Goal: Transaction & Acquisition: Purchase product/service

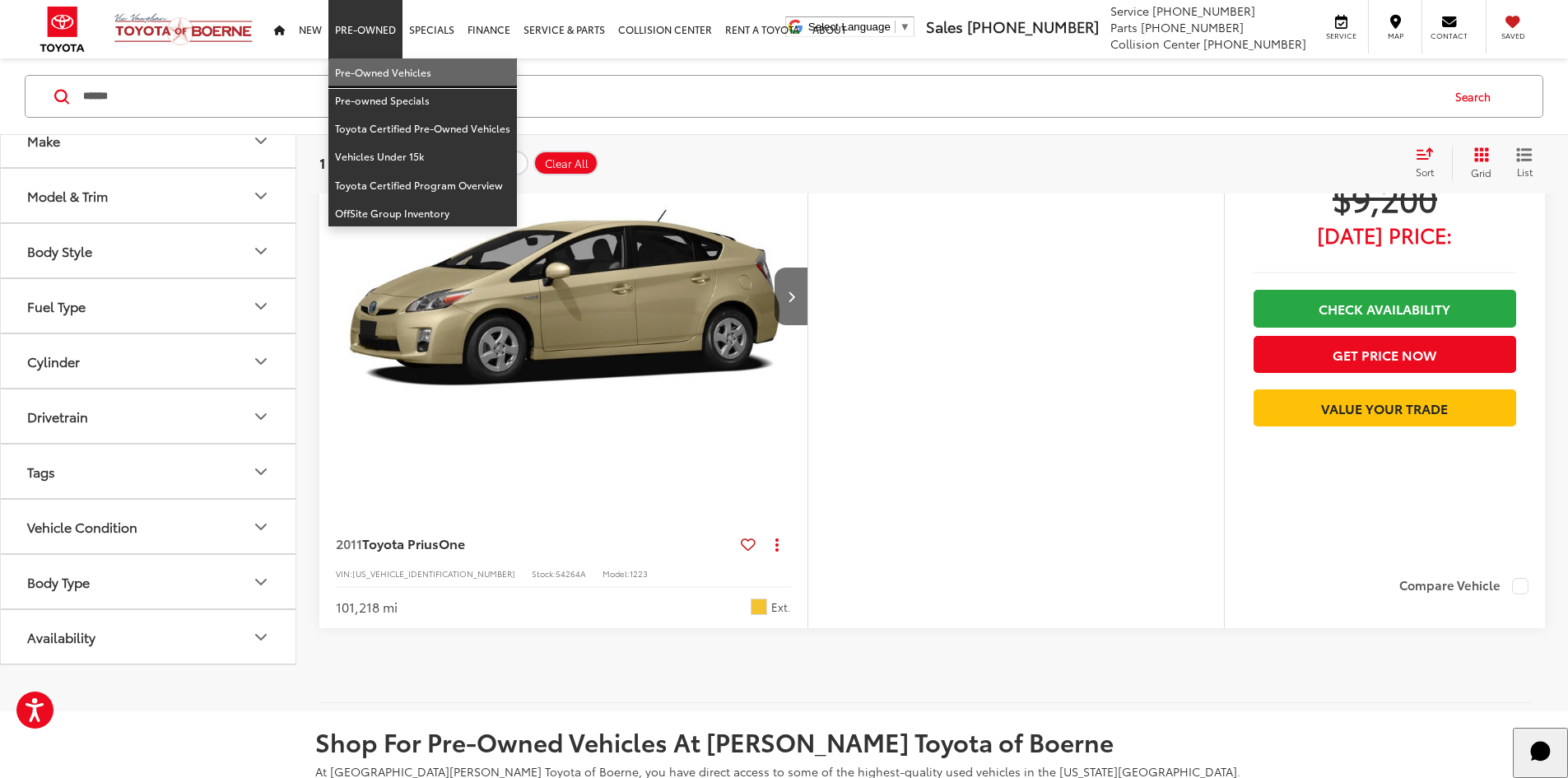
drag, startPoint x: 363, startPoint y: 84, endPoint x: 337, endPoint y: 79, distance: 26.5
click at [363, 84] on link "Pre-Owned Vehicles" at bounding box center [422, 72] width 188 height 28
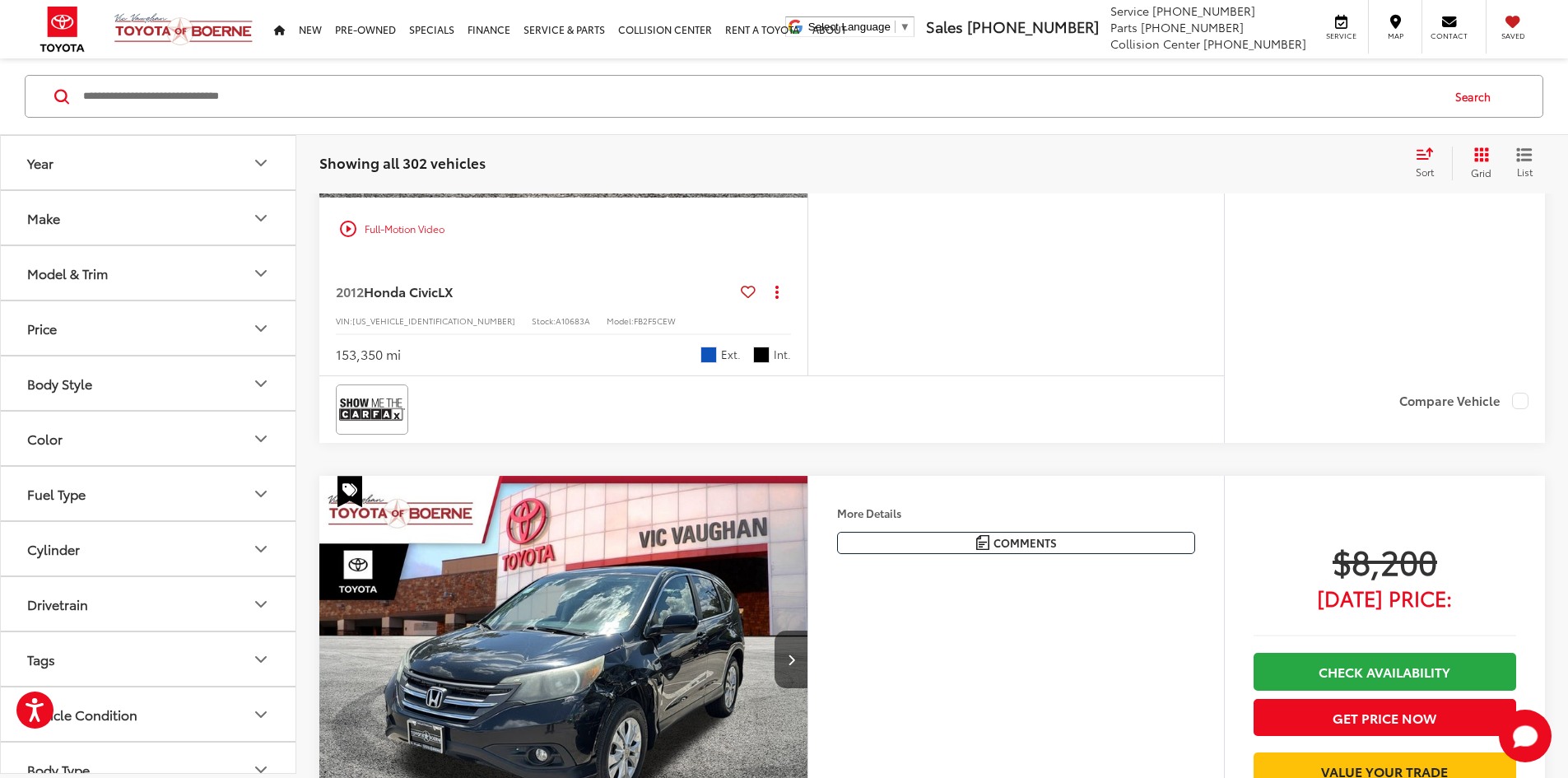
scroll to position [6779, 0]
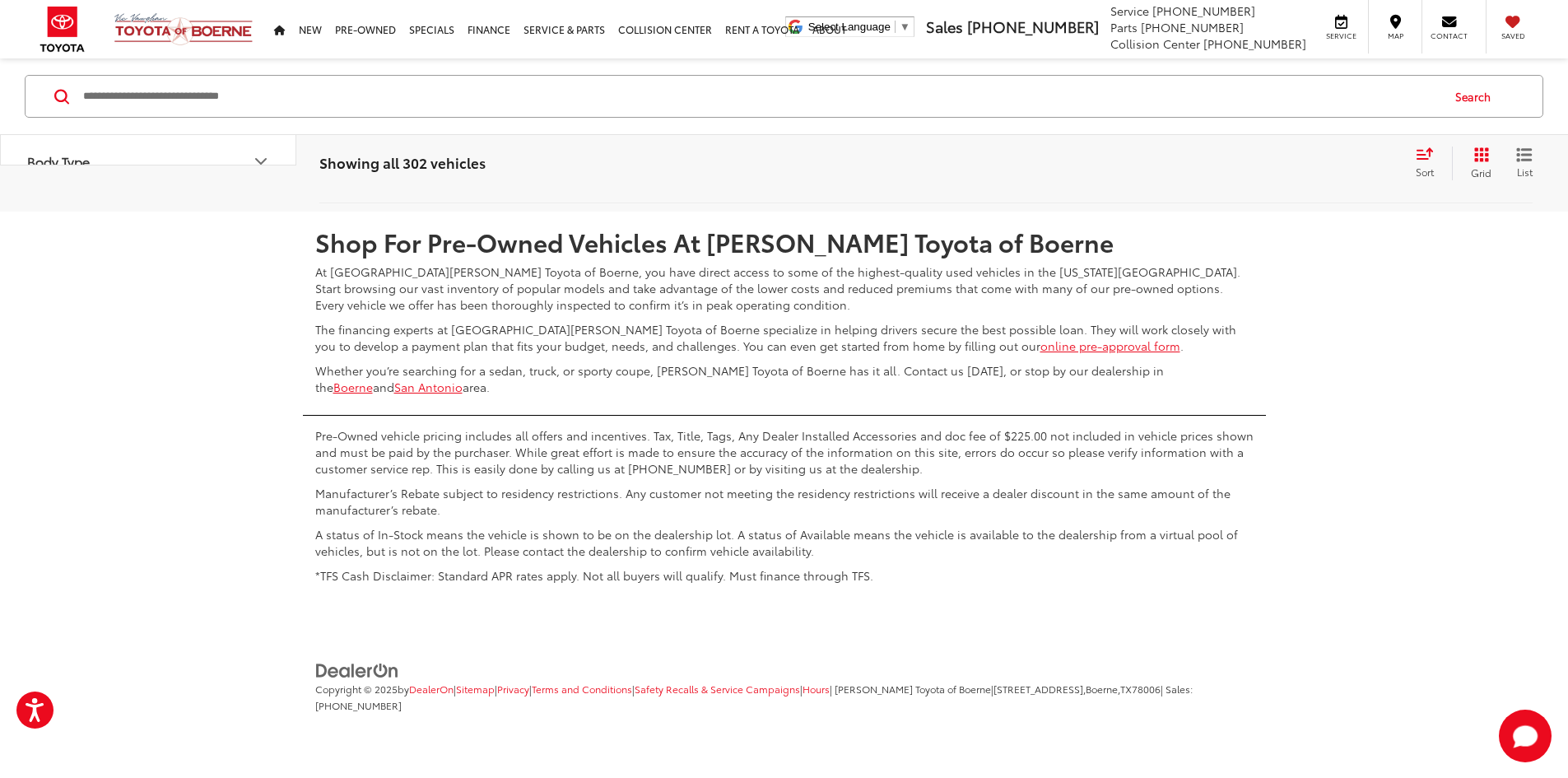
scroll to position [8590, 0]
click at [1238, 177] on link "2" at bounding box center [1251, 163] width 26 height 29
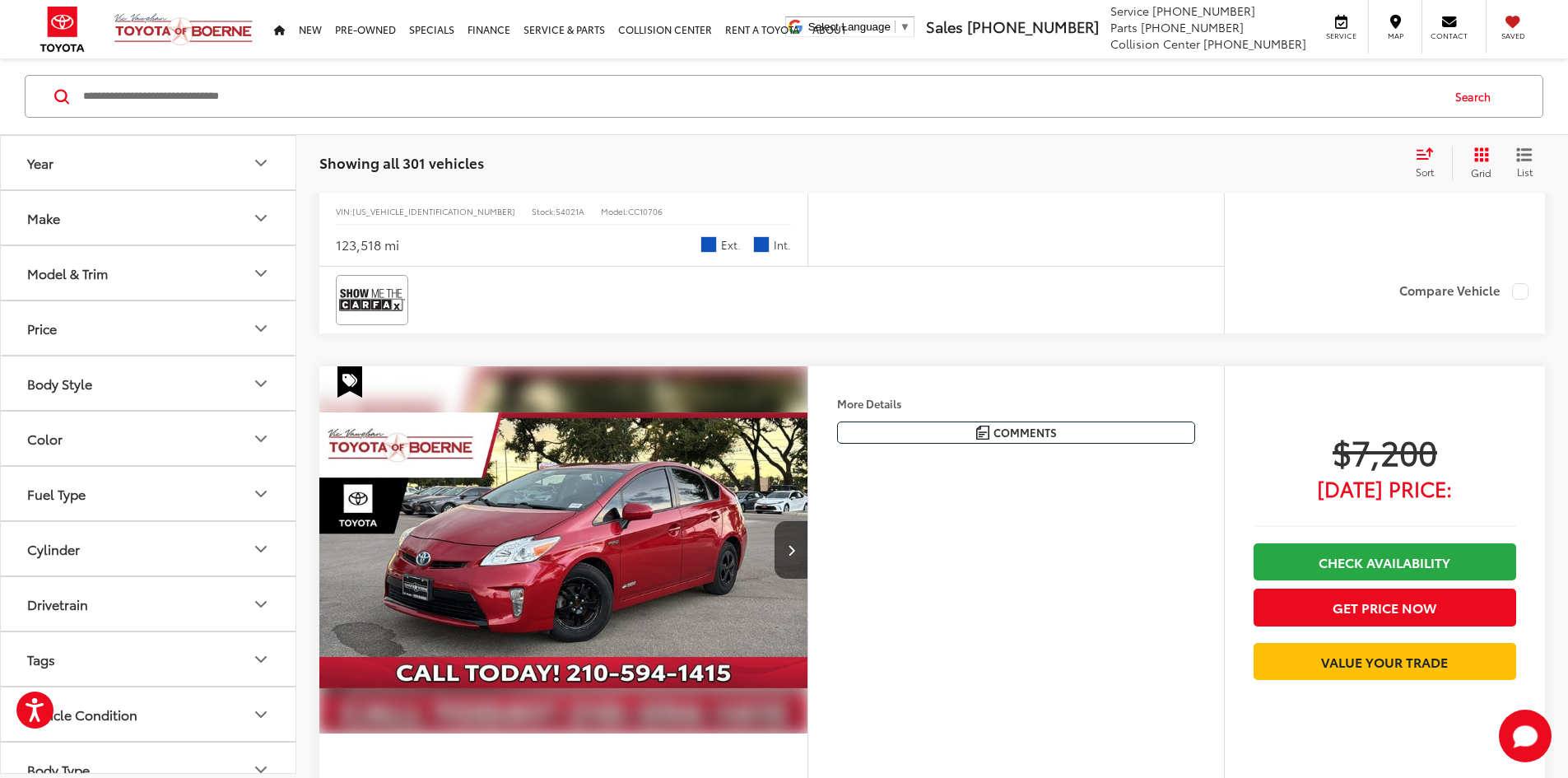
scroll to position [877, 0]
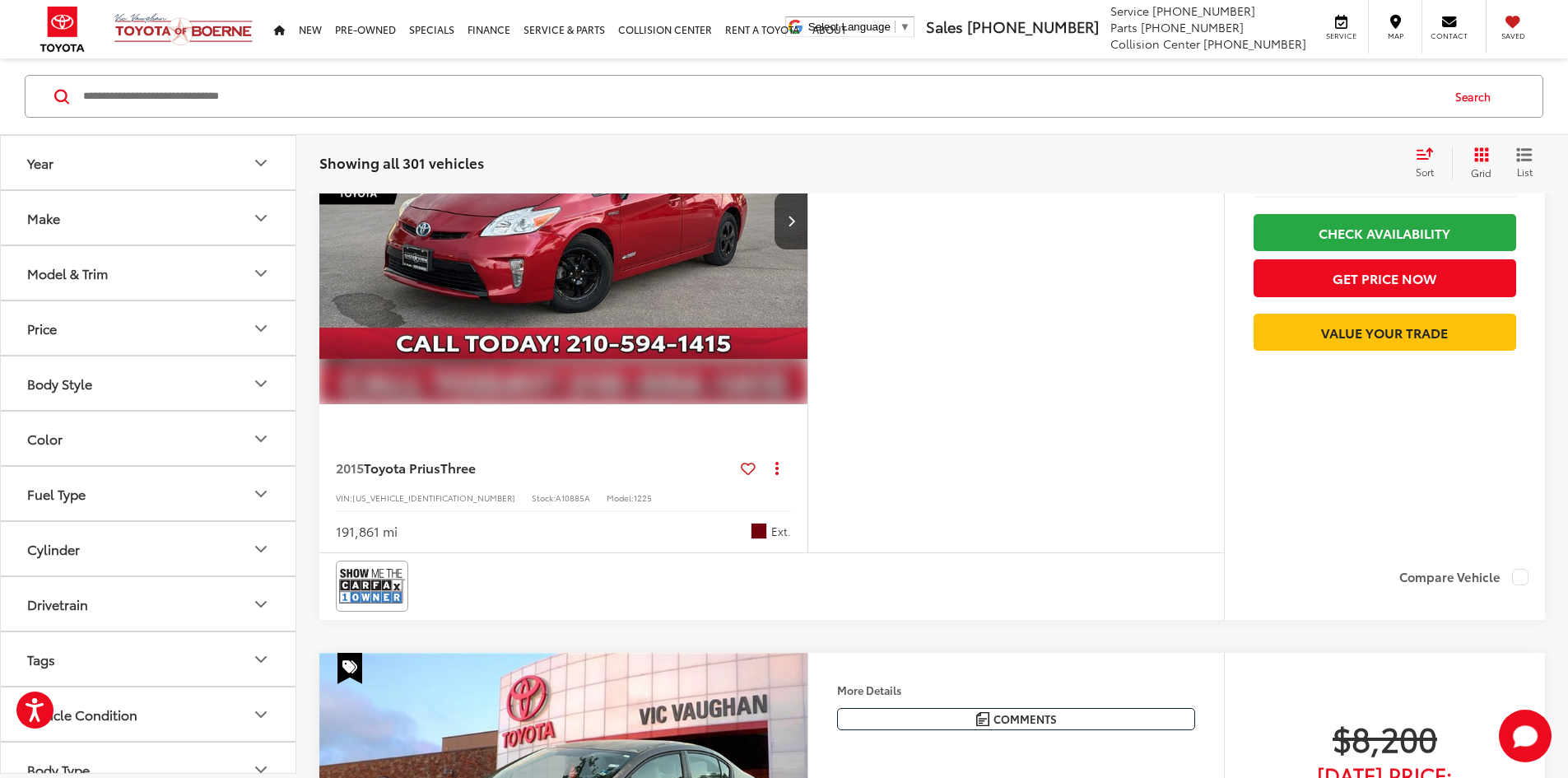
click at [1061, 552] on div "More Details Comments Dealer Comments CARFAX One-Owner. 2015 Toyota Prius Three…" at bounding box center [1016, 295] width 417 height 516
click at [807, 250] on button "Next image" at bounding box center [791, 220] width 33 height 58
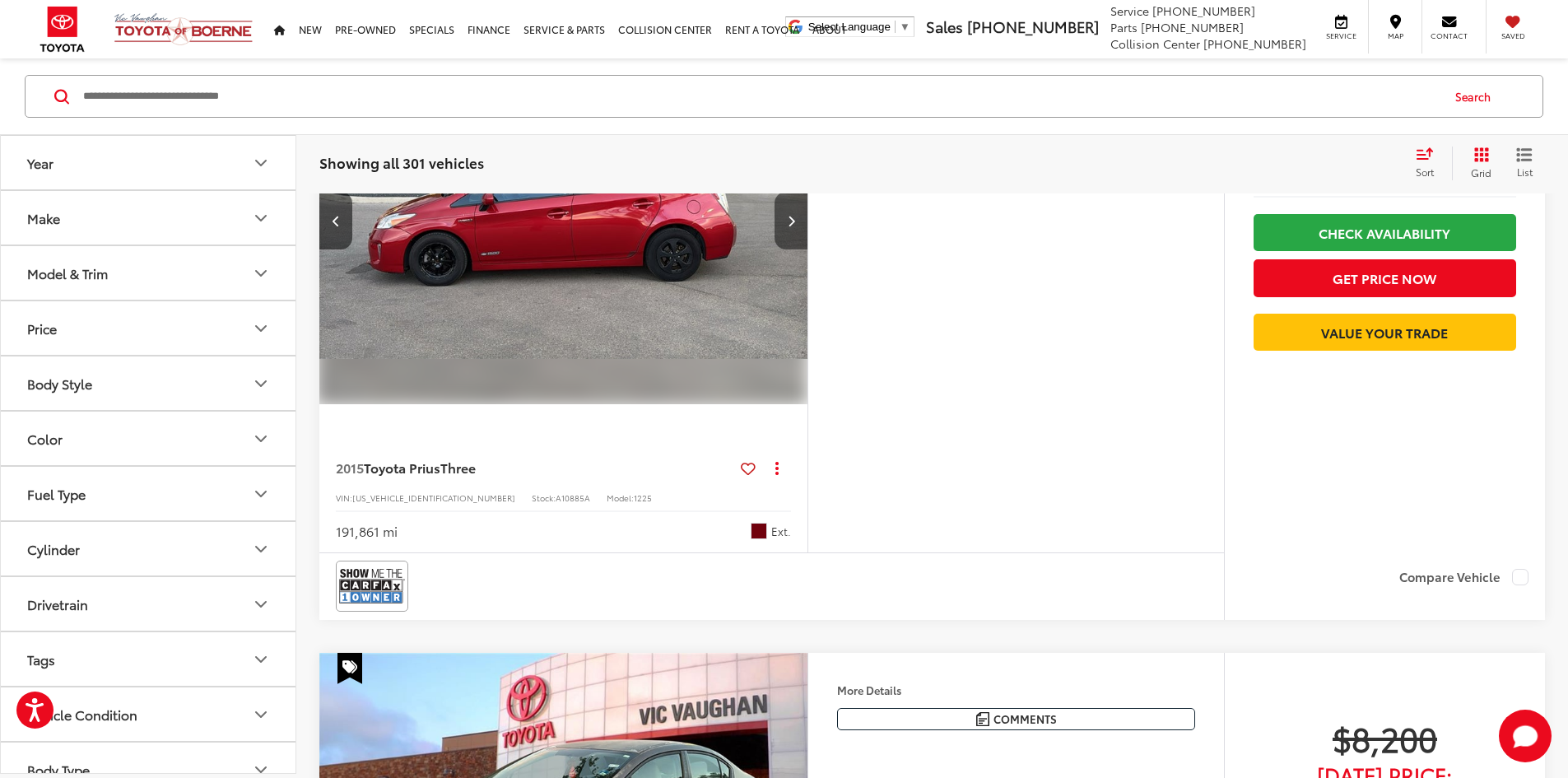
click at [807, 250] on button "Next image" at bounding box center [791, 220] width 33 height 58
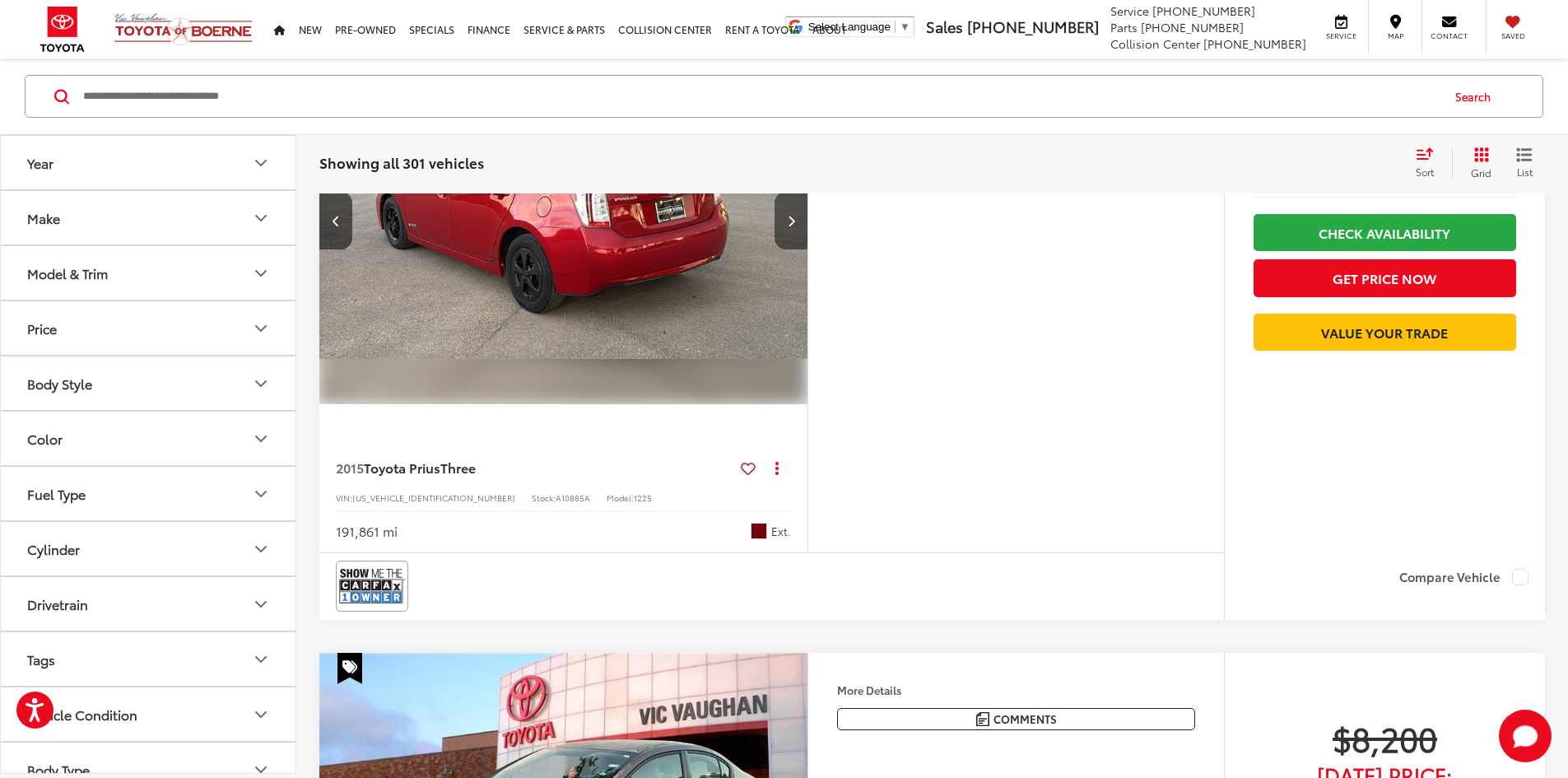
click at [807, 250] on button "Next image" at bounding box center [791, 220] width 33 height 58
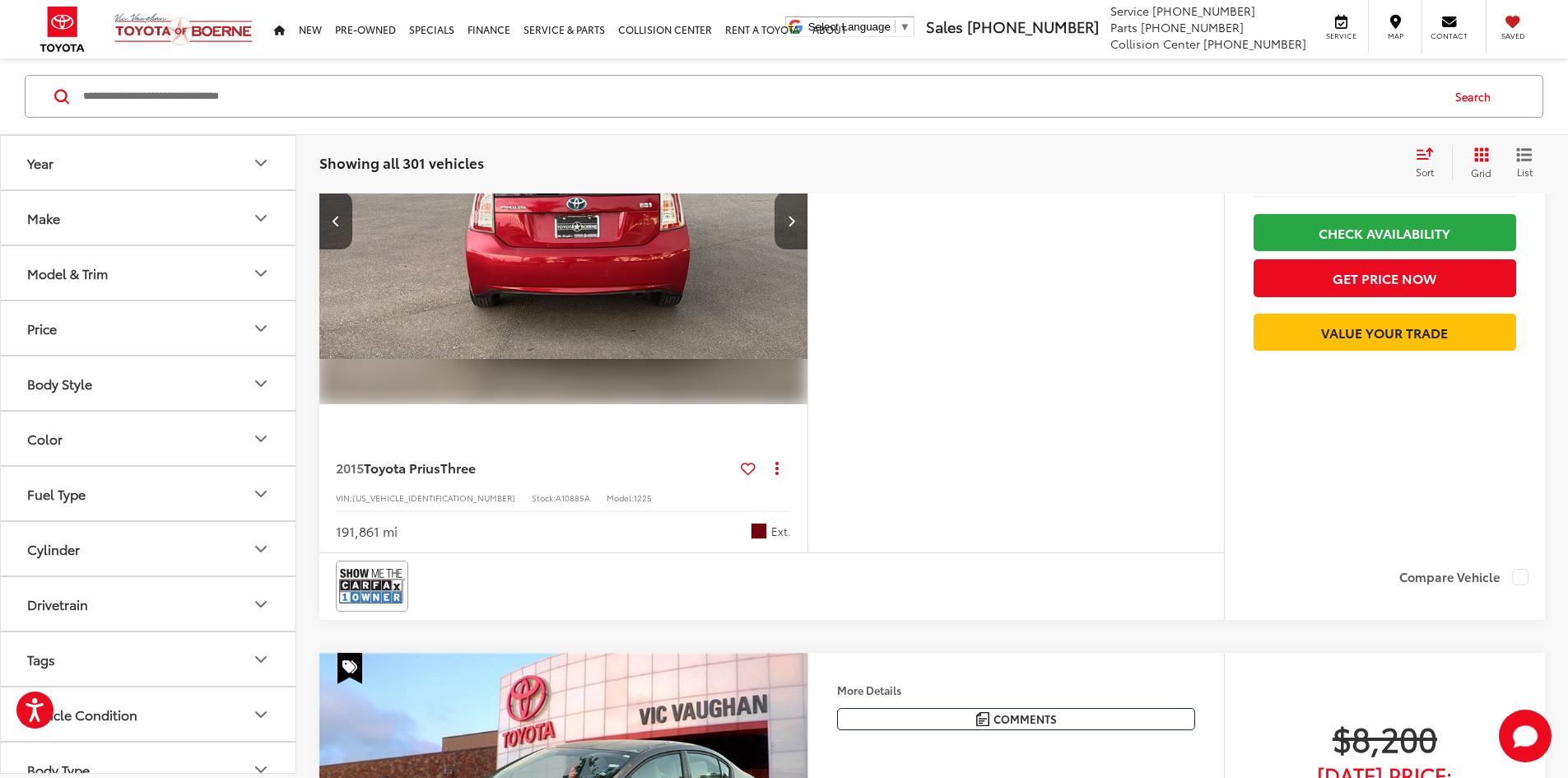
click at [807, 250] on button "Next image" at bounding box center [791, 220] width 33 height 58
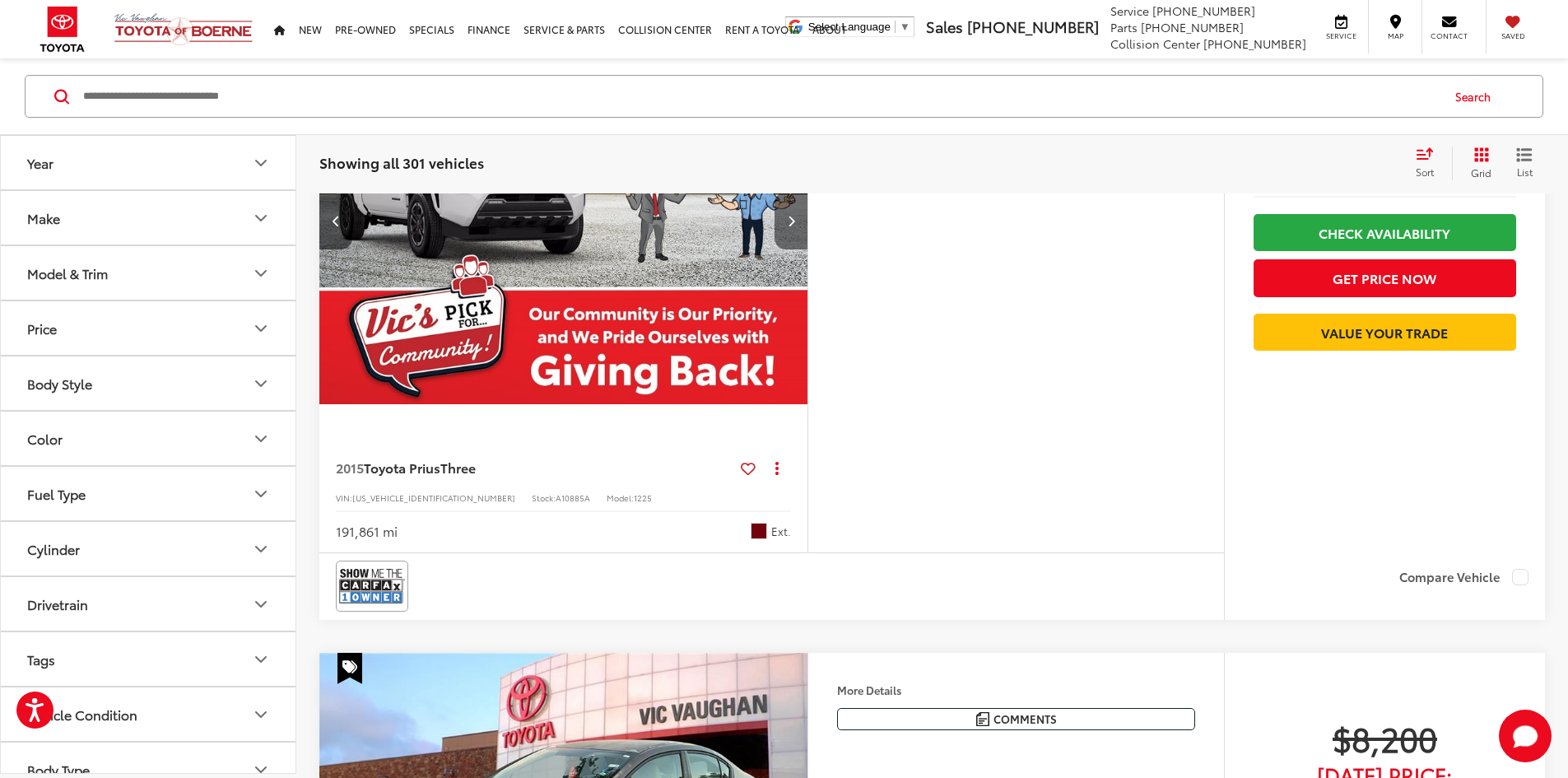
click at [807, 250] on button "Next image" at bounding box center [791, 220] width 33 height 58
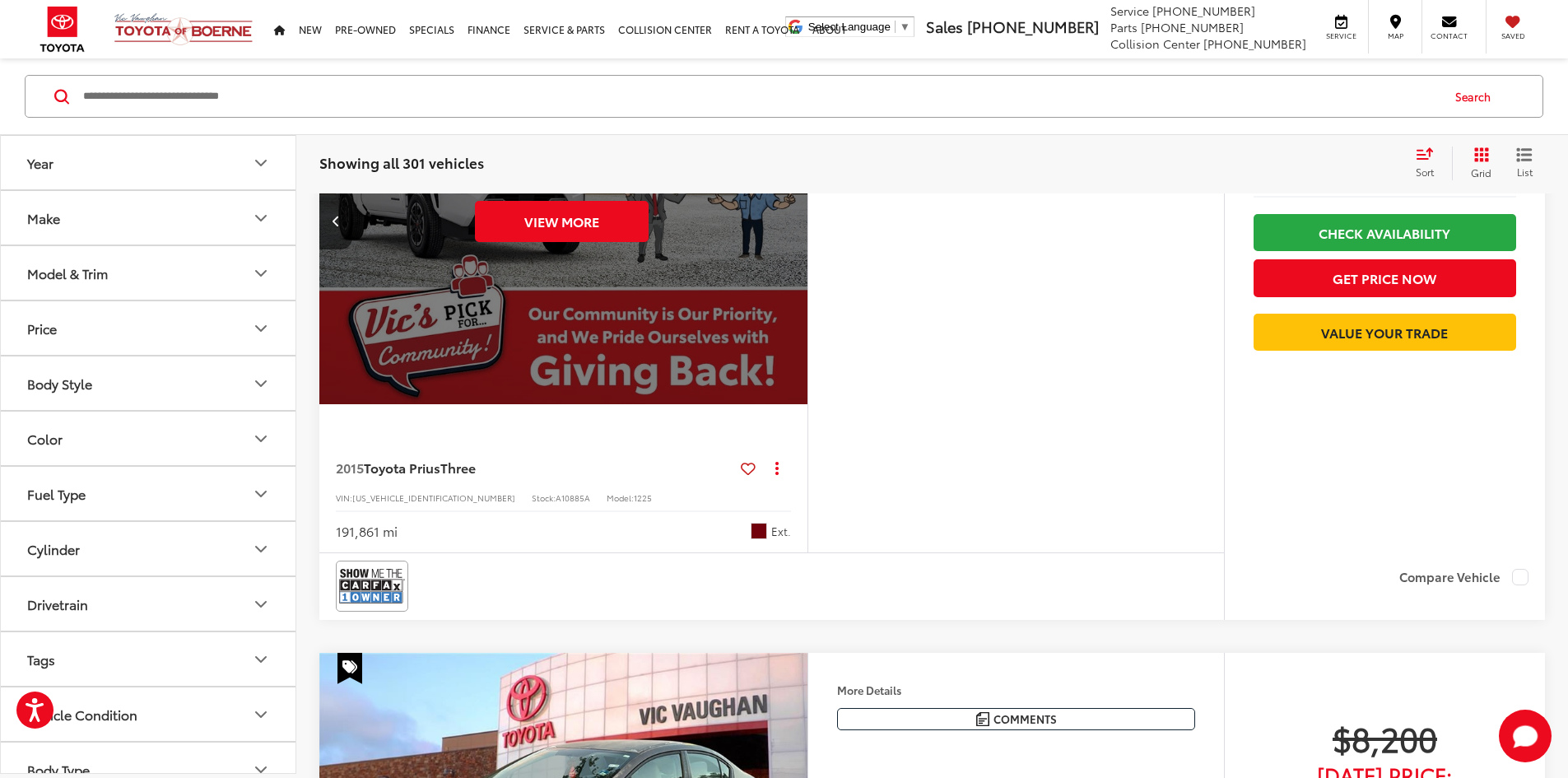
scroll to position [0, 3121]
click at [346, 250] on button "Previous image" at bounding box center [336, 220] width 33 height 58
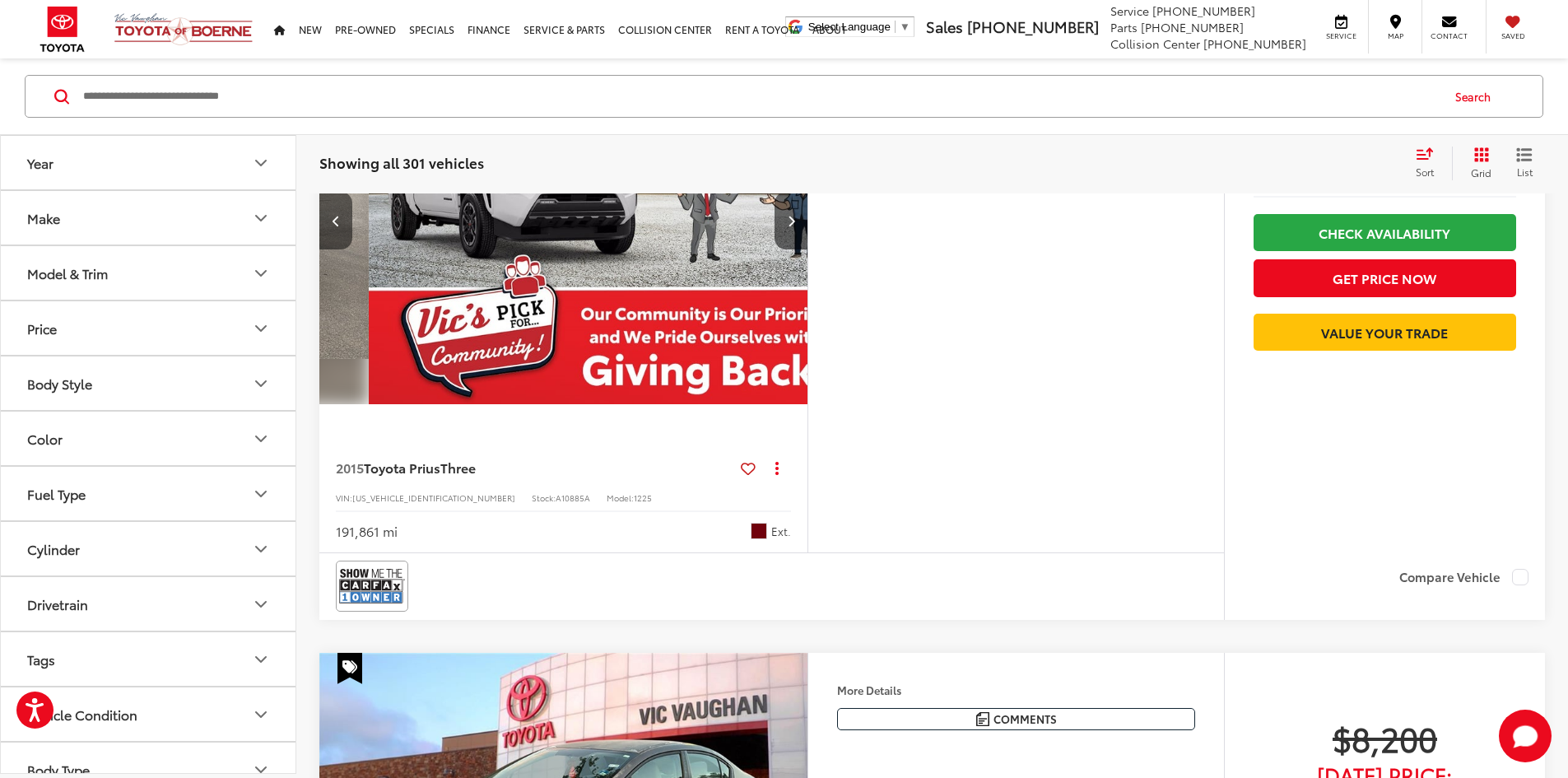
click at [346, 250] on button "Previous image" at bounding box center [336, 220] width 33 height 58
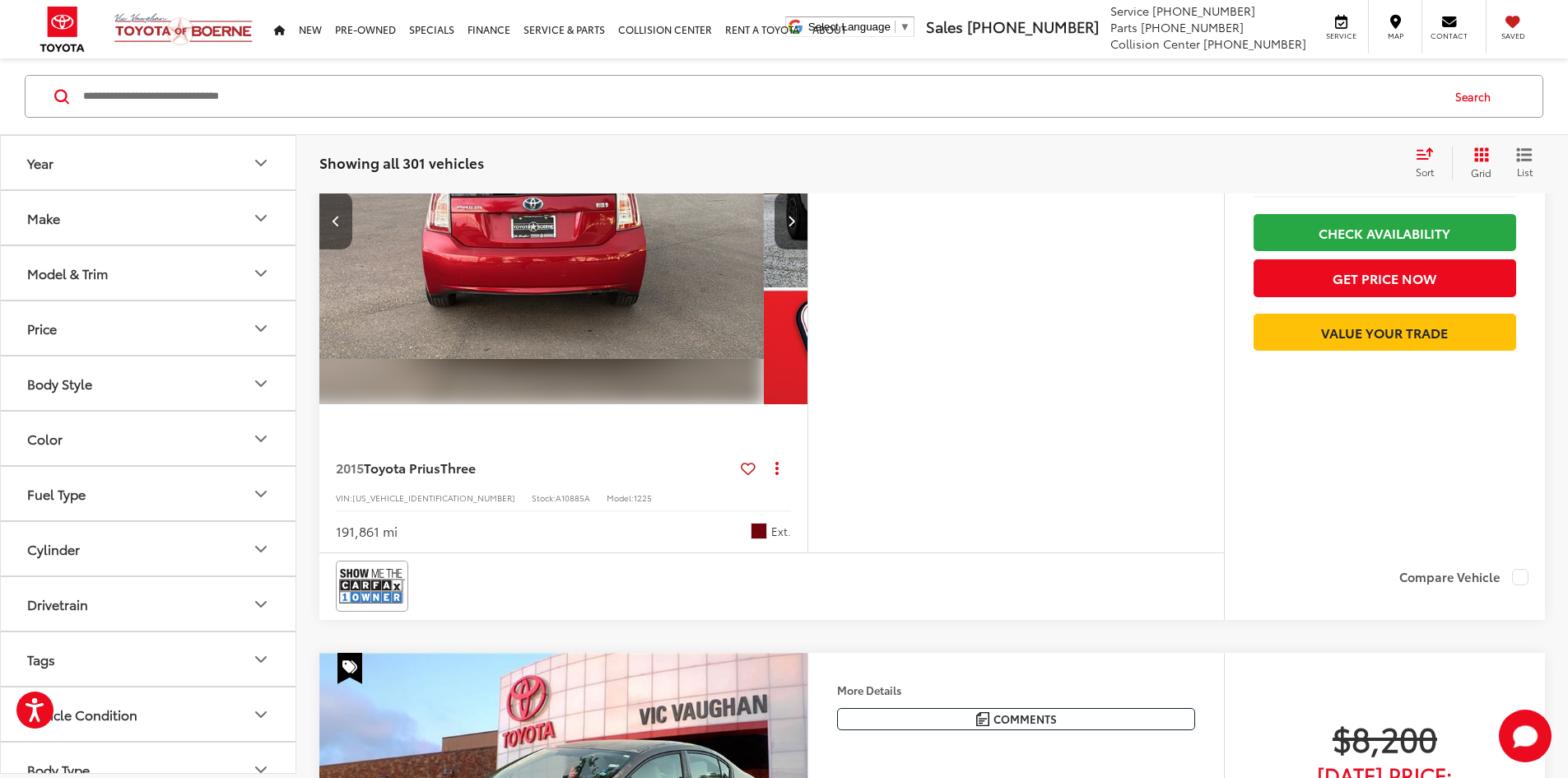
click at [346, 250] on button "Previous image" at bounding box center [336, 220] width 33 height 58
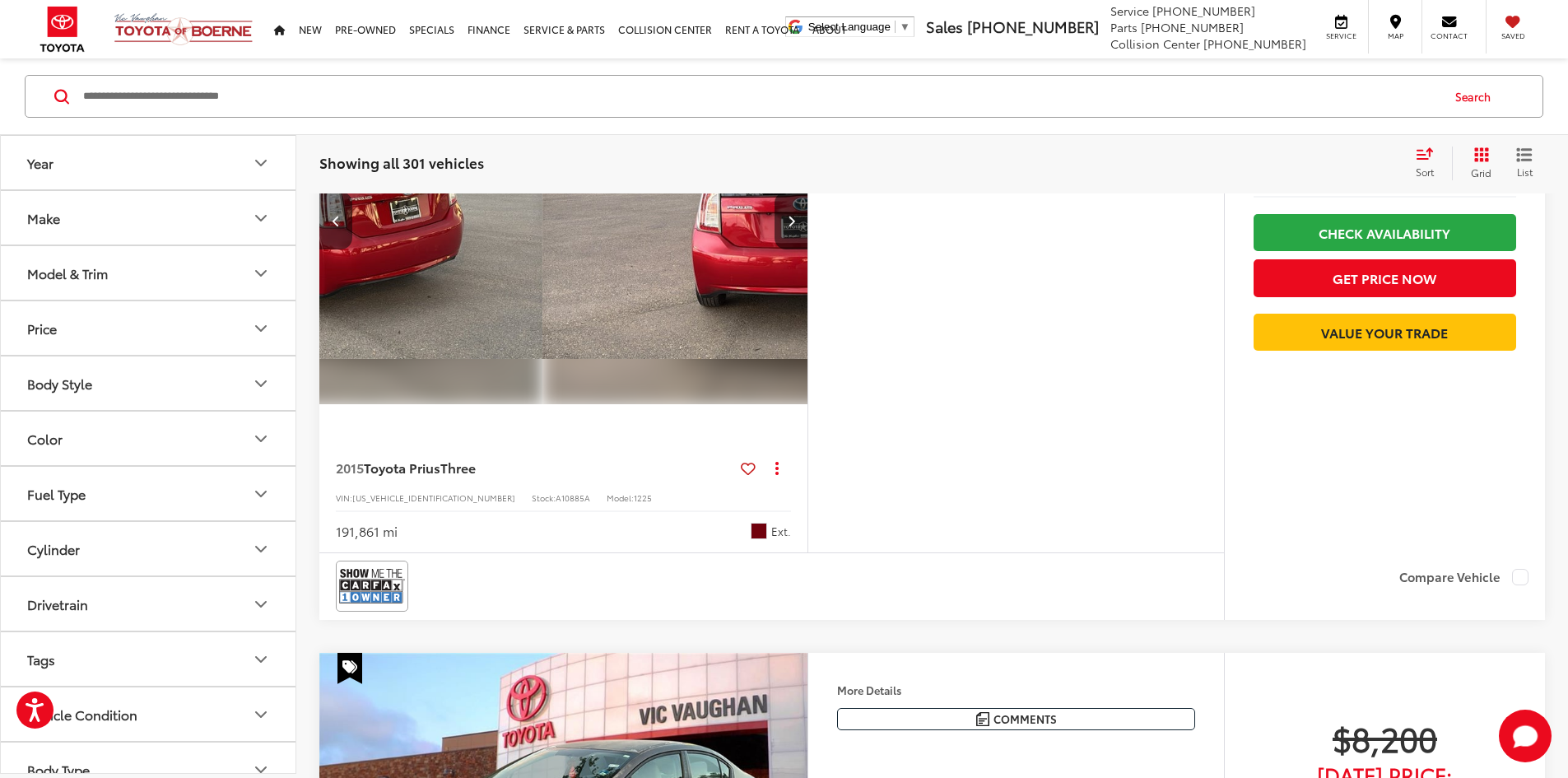
click at [346, 250] on button "Previous image" at bounding box center [336, 220] width 33 height 58
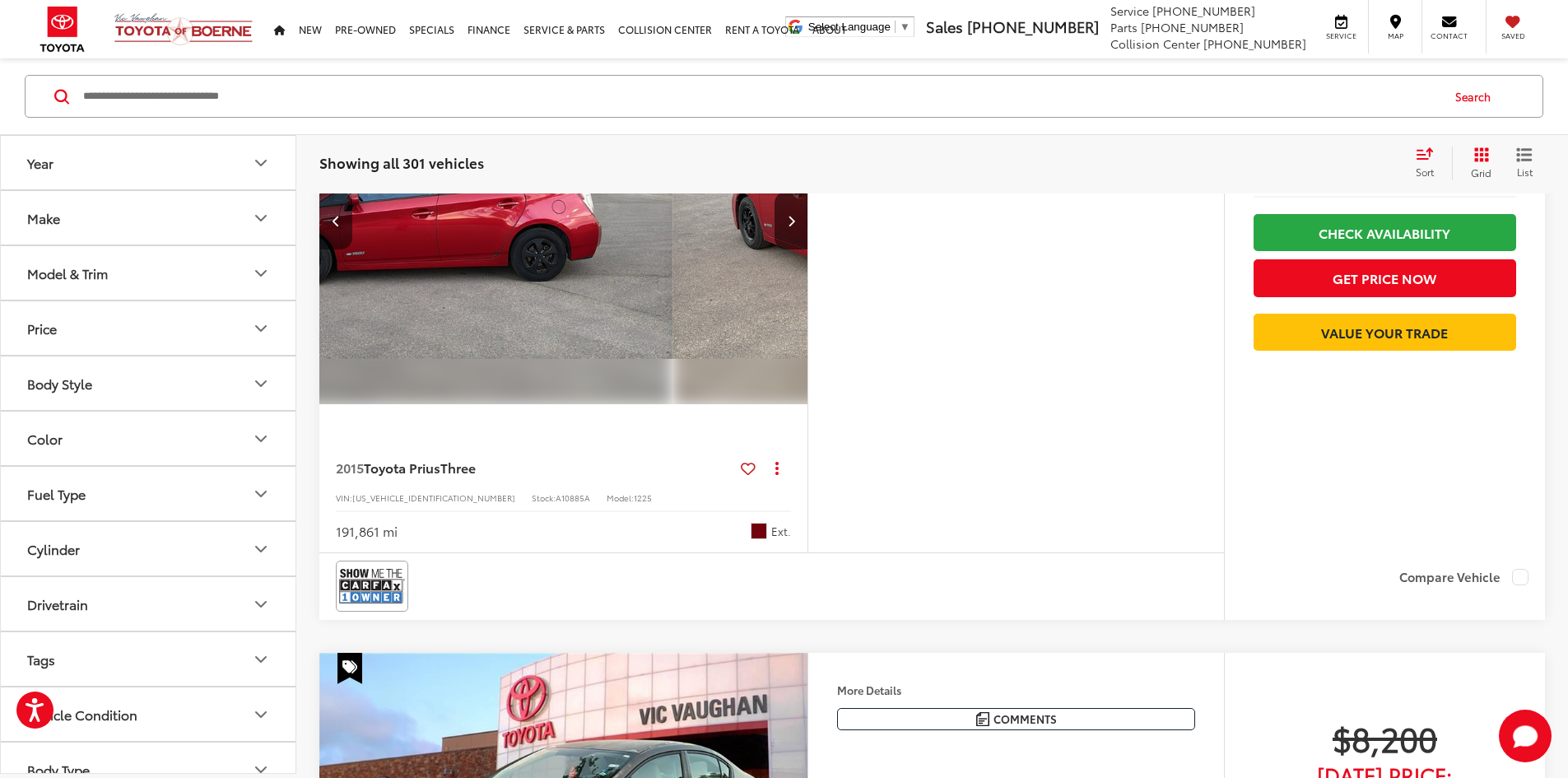
click at [346, 250] on button "Previous image" at bounding box center [336, 220] width 33 height 58
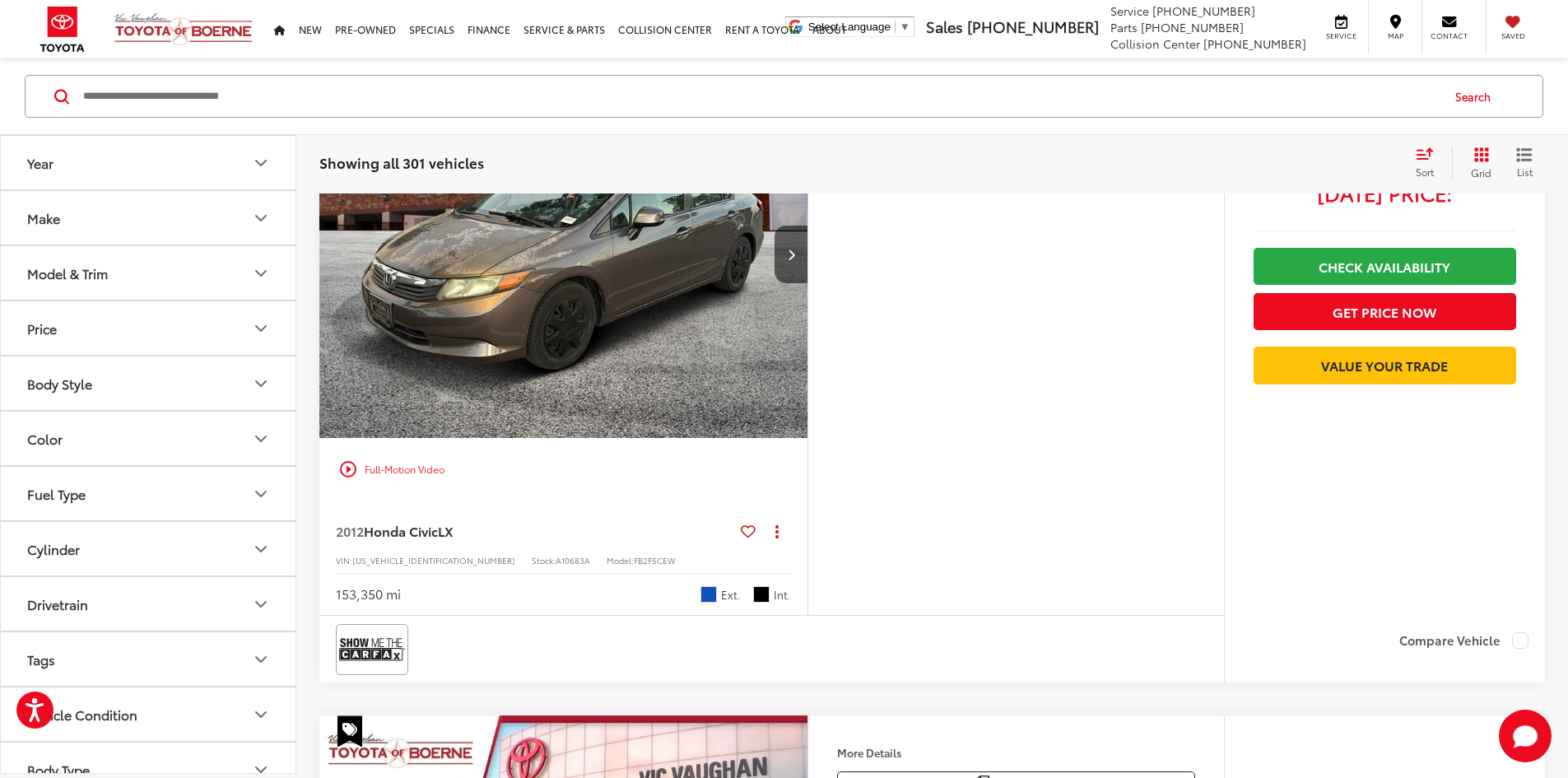
scroll to position [1453, 0]
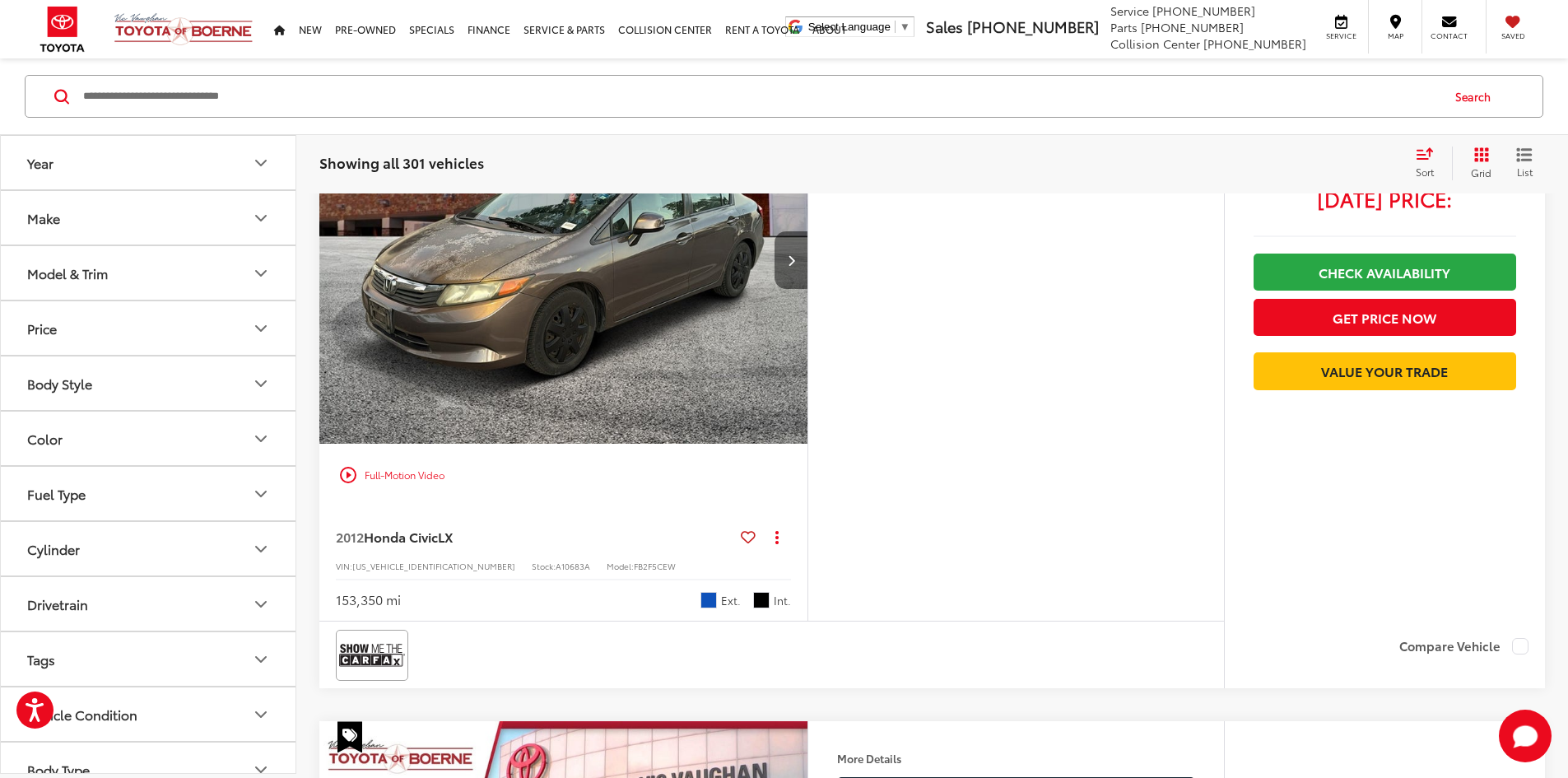
click at [807, 289] on button "Next image" at bounding box center [791, 260] width 33 height 58
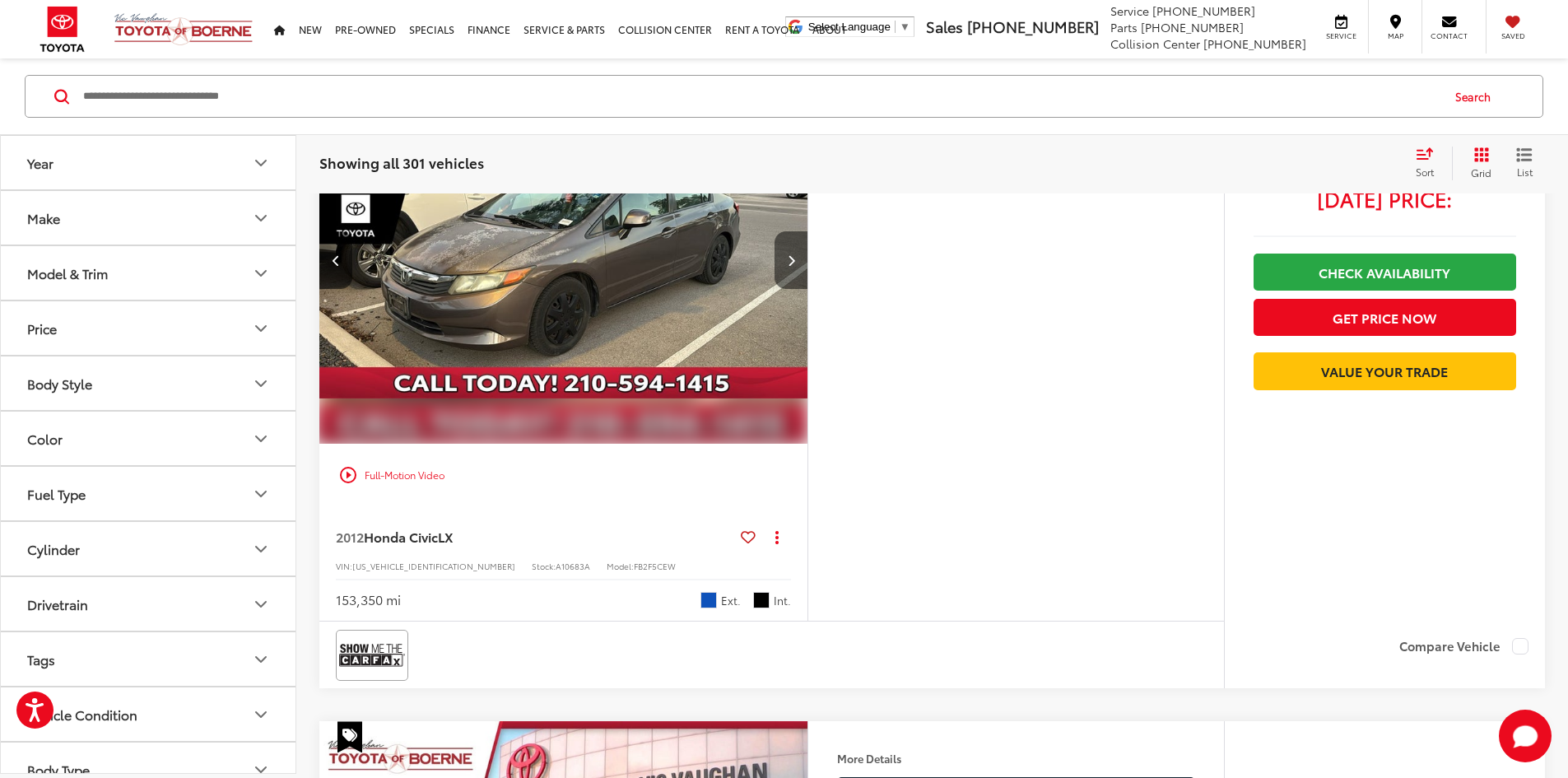
scroll to position [0, 624]
click at [341, 289] on button "Previous image" at bounding box center [336, 260] width 33 height 58
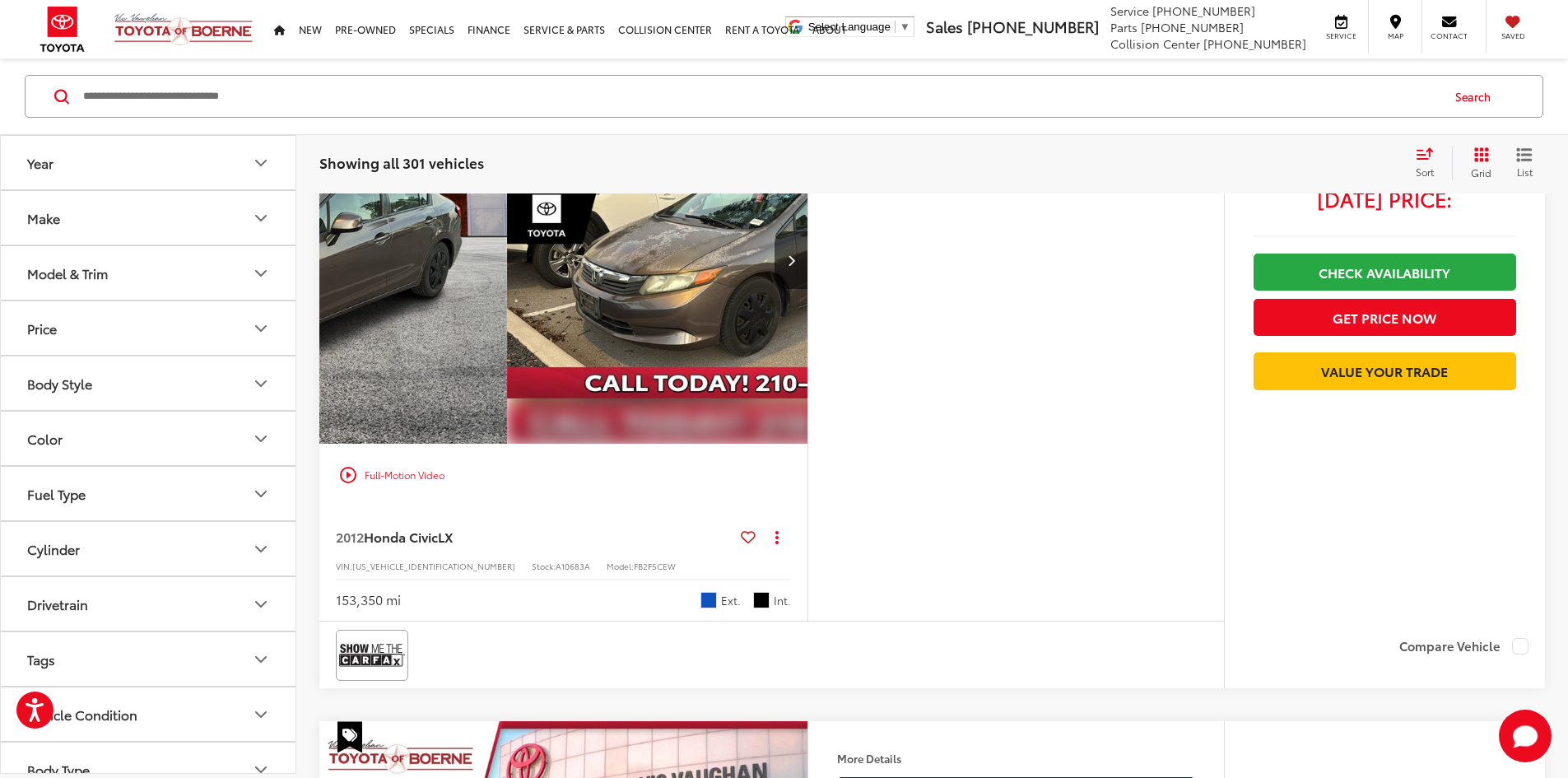
scroll to position [0, 72]
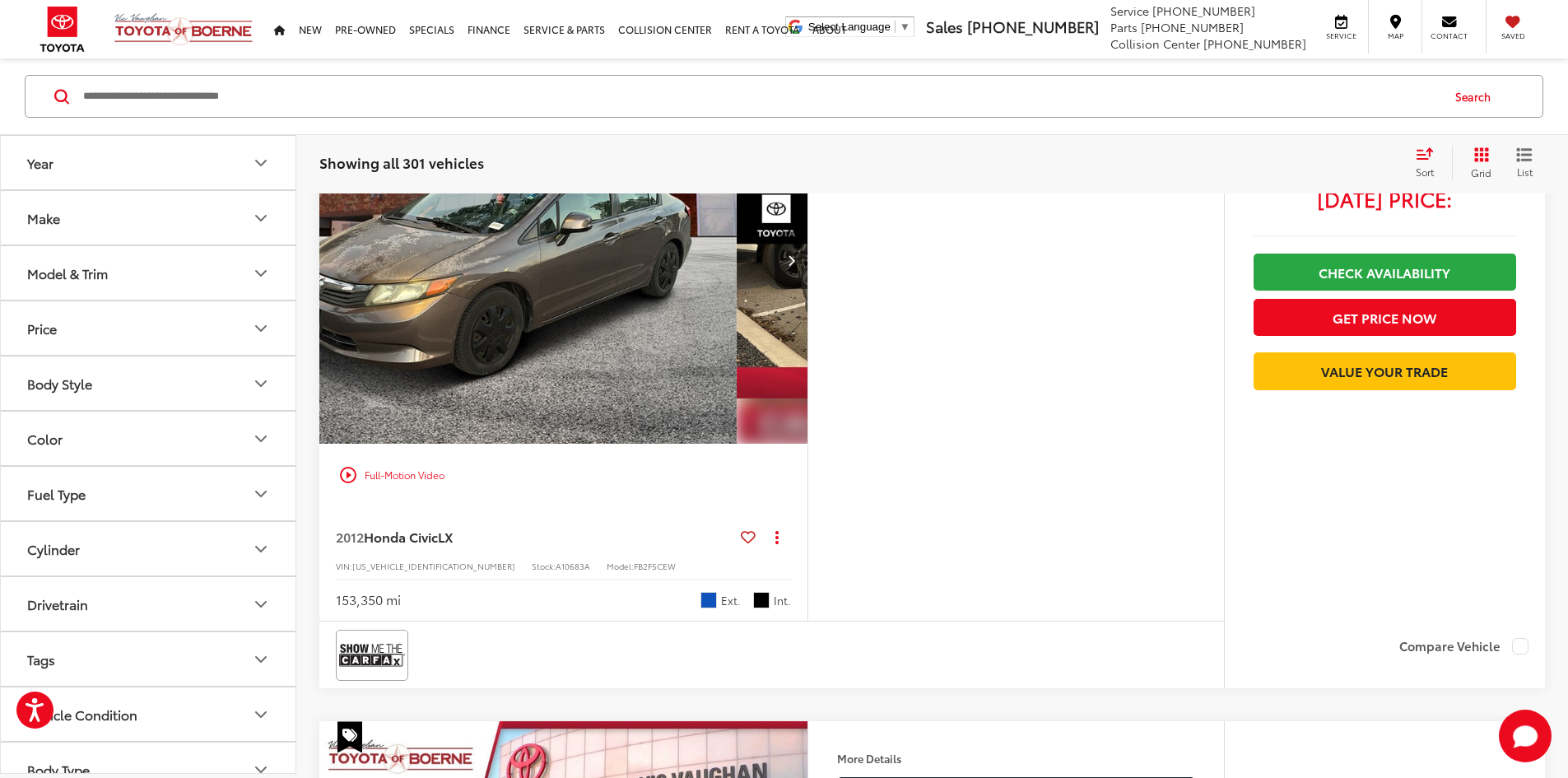
click at [341, 444] on img "2012 Honda Civic LX 0" at bounding box center [491, 261] width 491 height 368
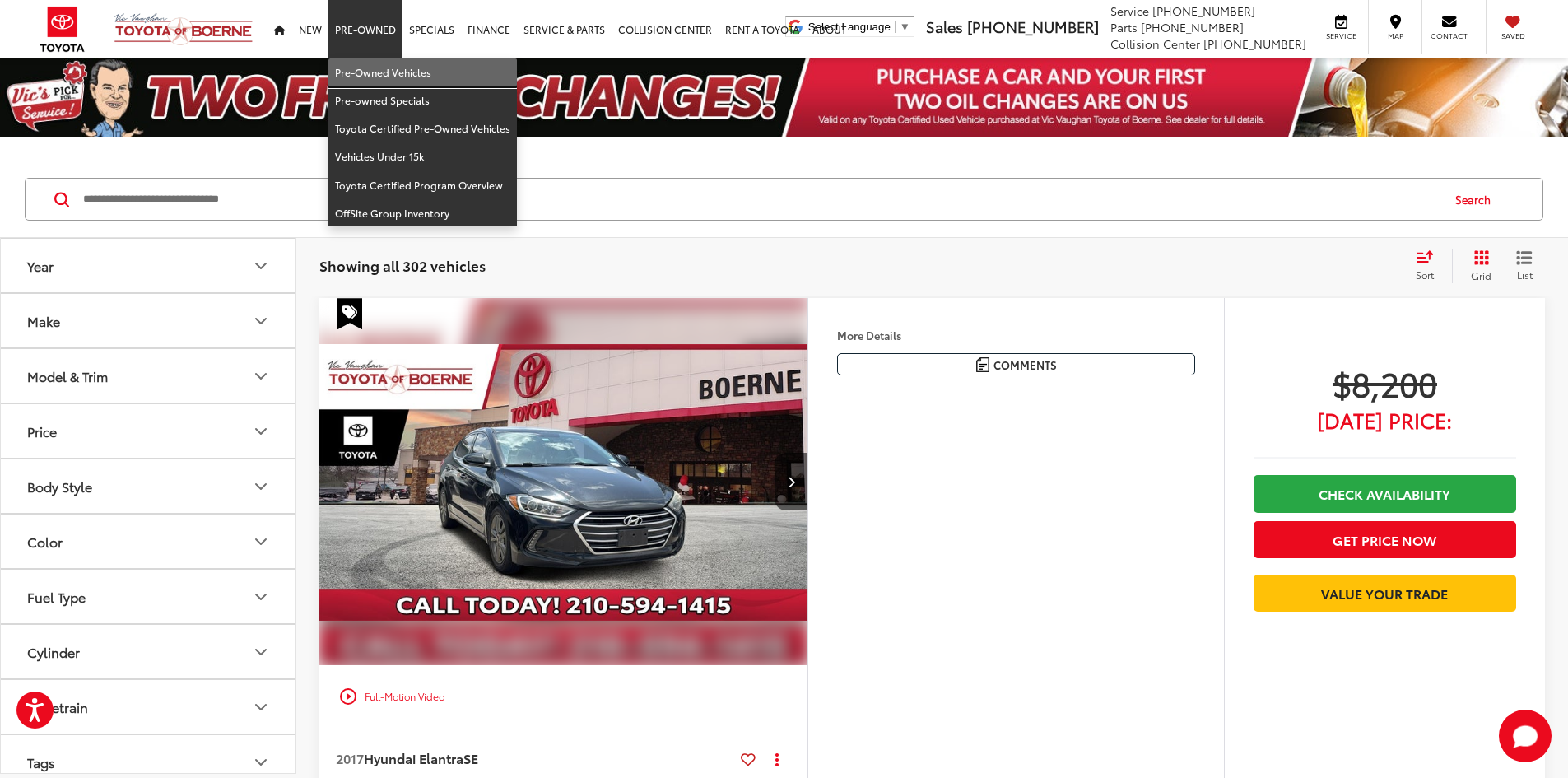
click at [358, 61] on link "Pre-Owned Vehicles" at bounding box center [422, 72] width 188 height 28
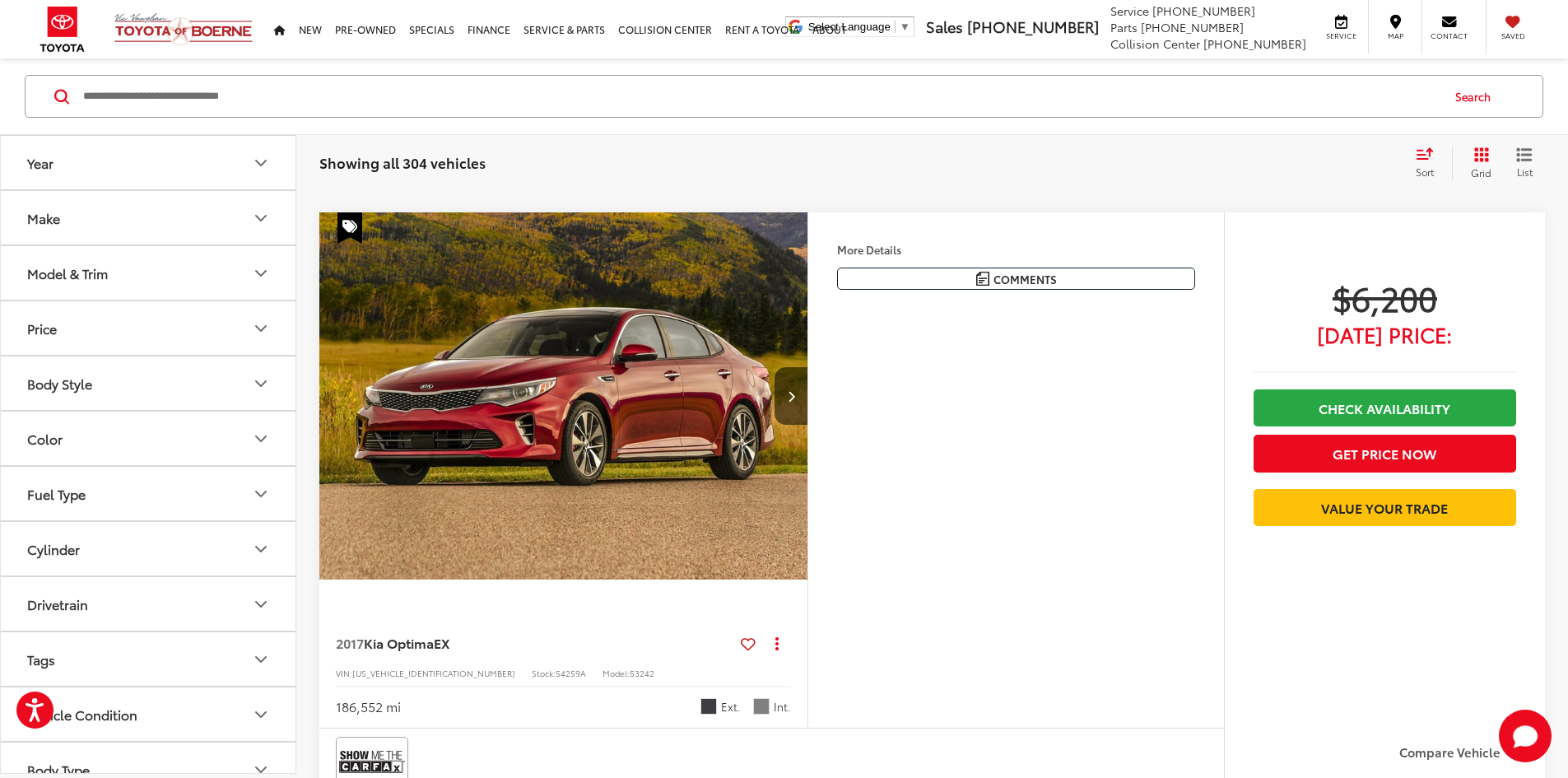
scroll to position [5119, 0]
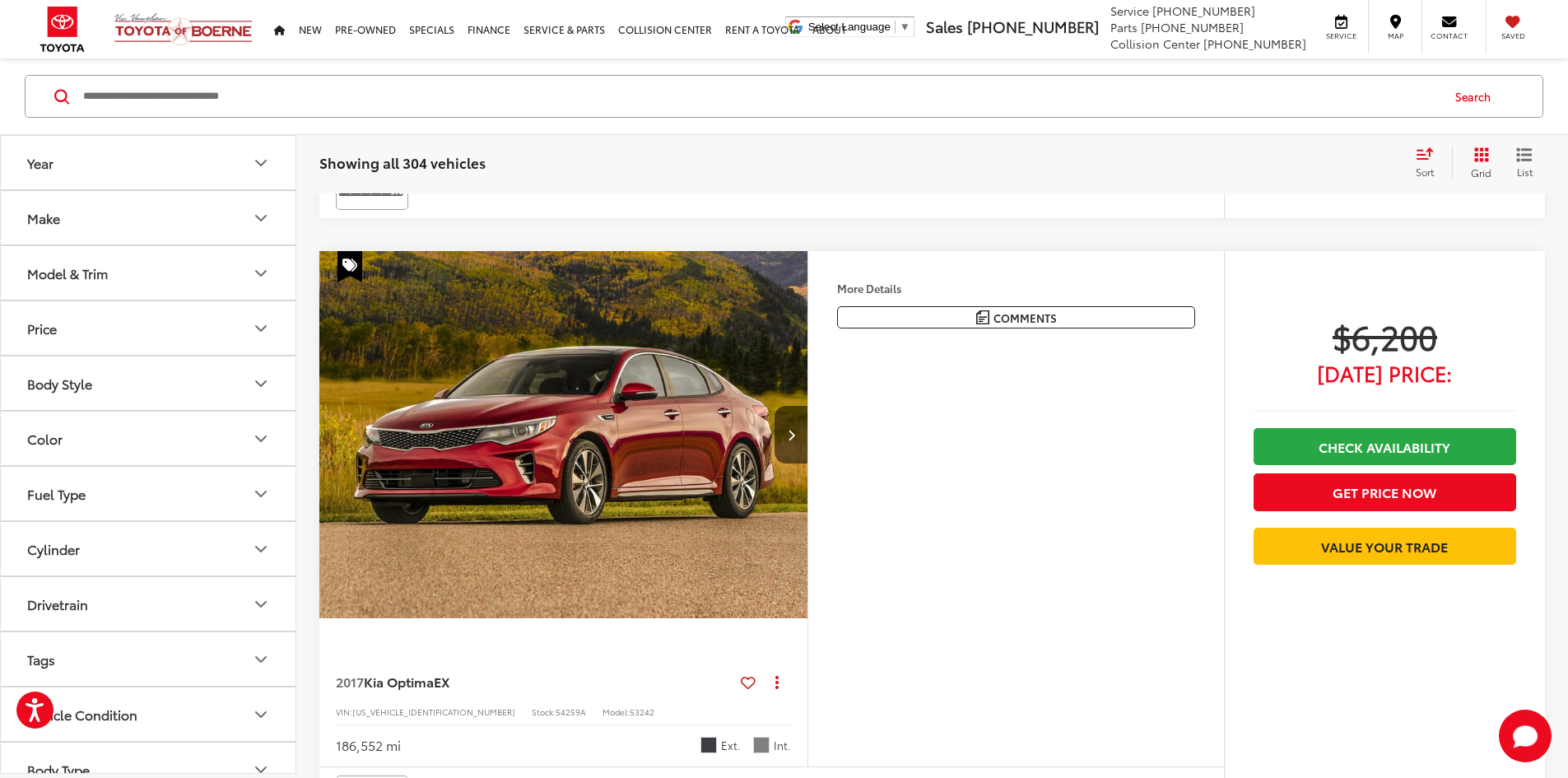
click at [1442, 155] on div "Sort" at bounding box center [1430, 163] width 45 height 33
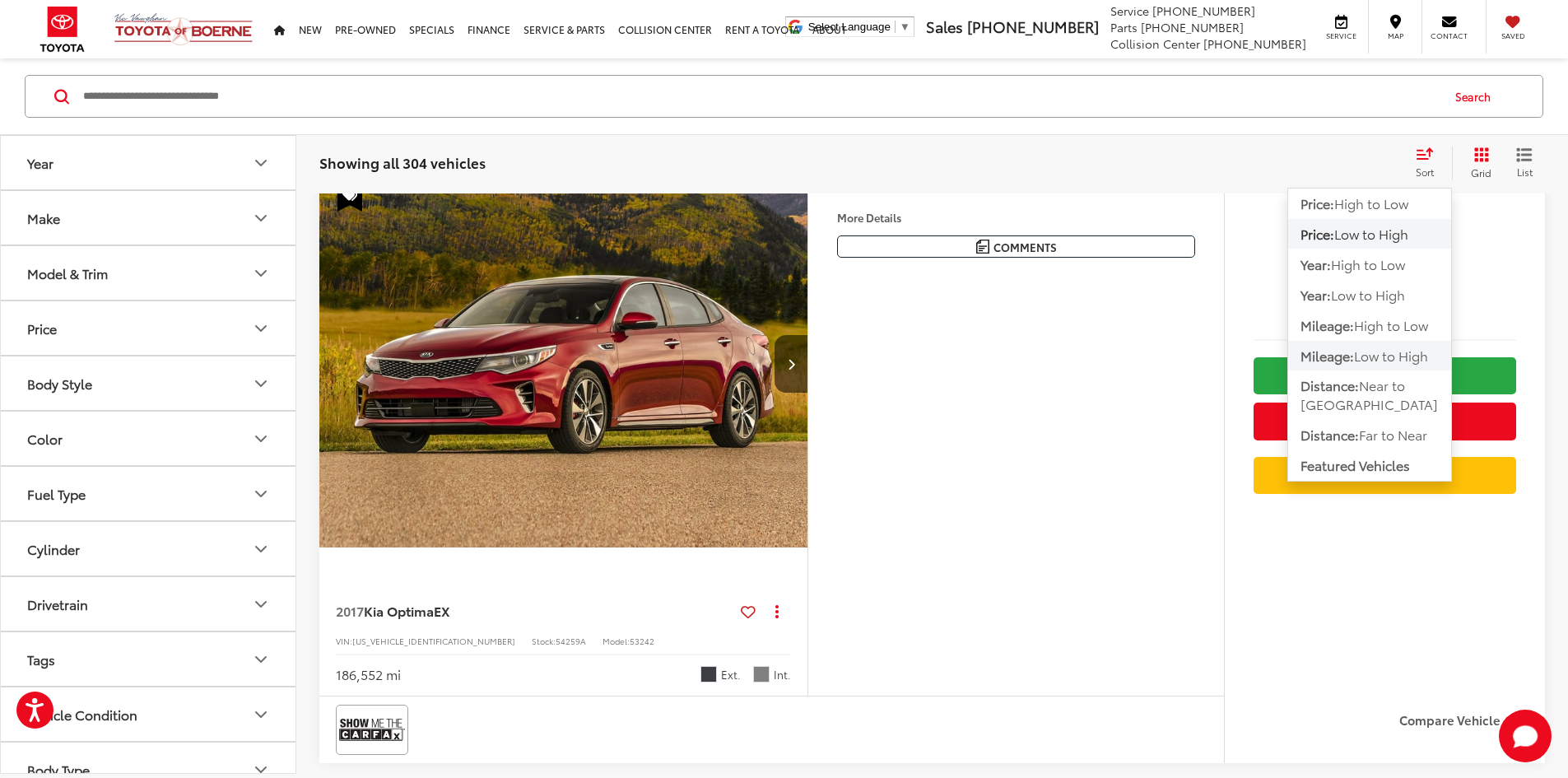
scroll to position [5283, 0]
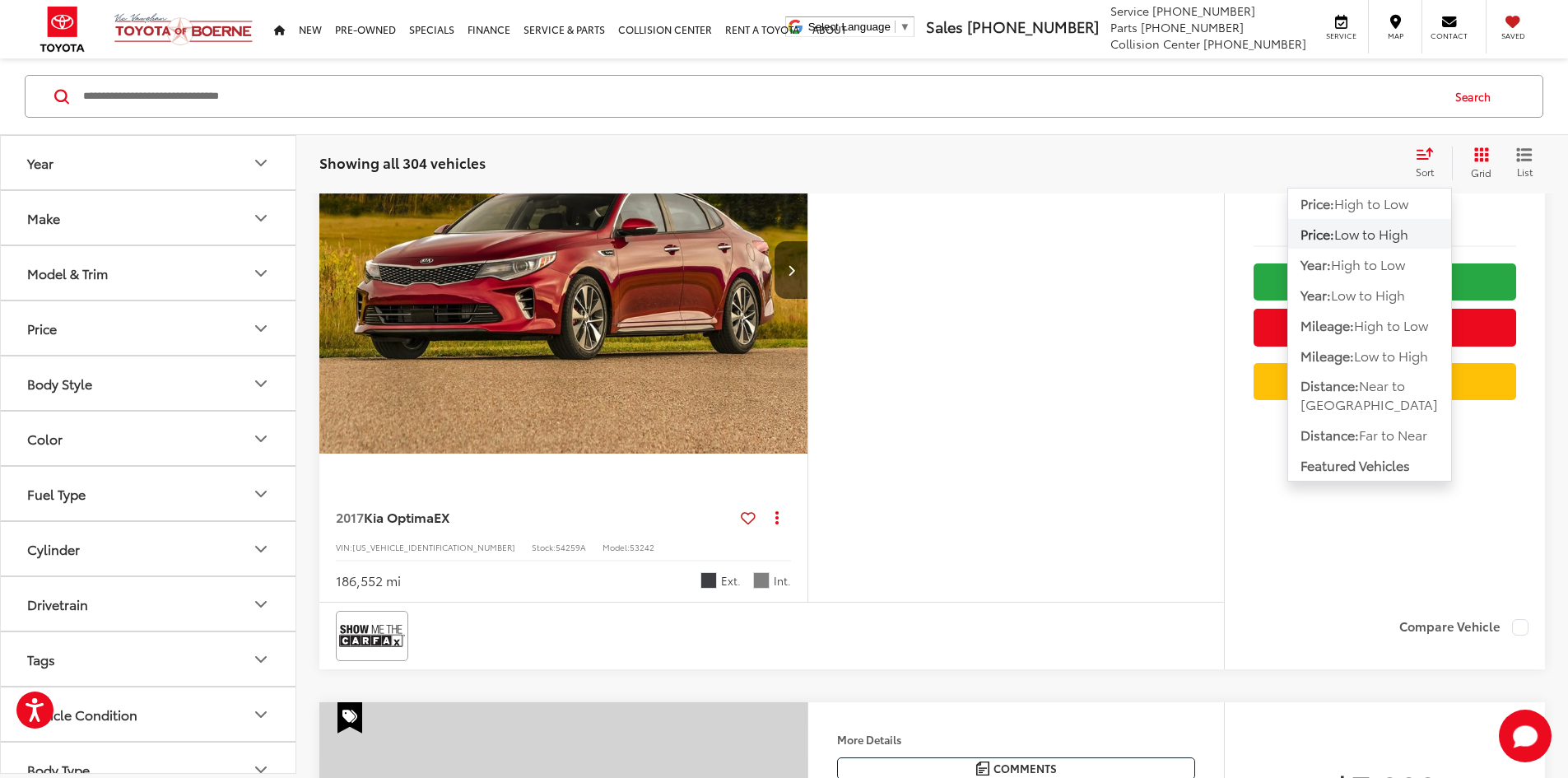
click at [0, 0] on h5 "Dealer Comments" at bounding box center [0, 0] width 0 height 0
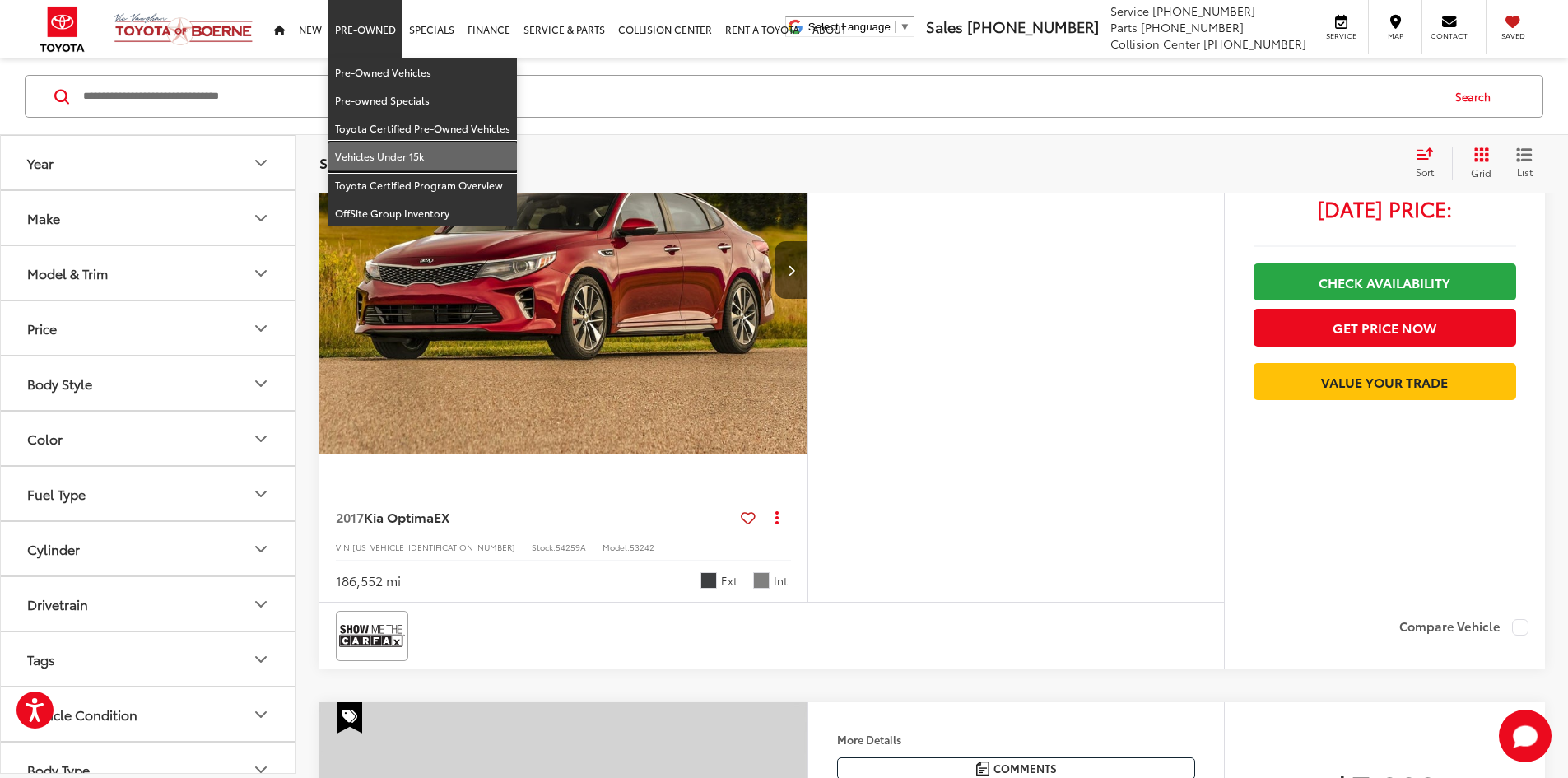
click at [387, 155] on link "Vehicles Under 15k" at bounding box center [422, 156] width 188 height 28
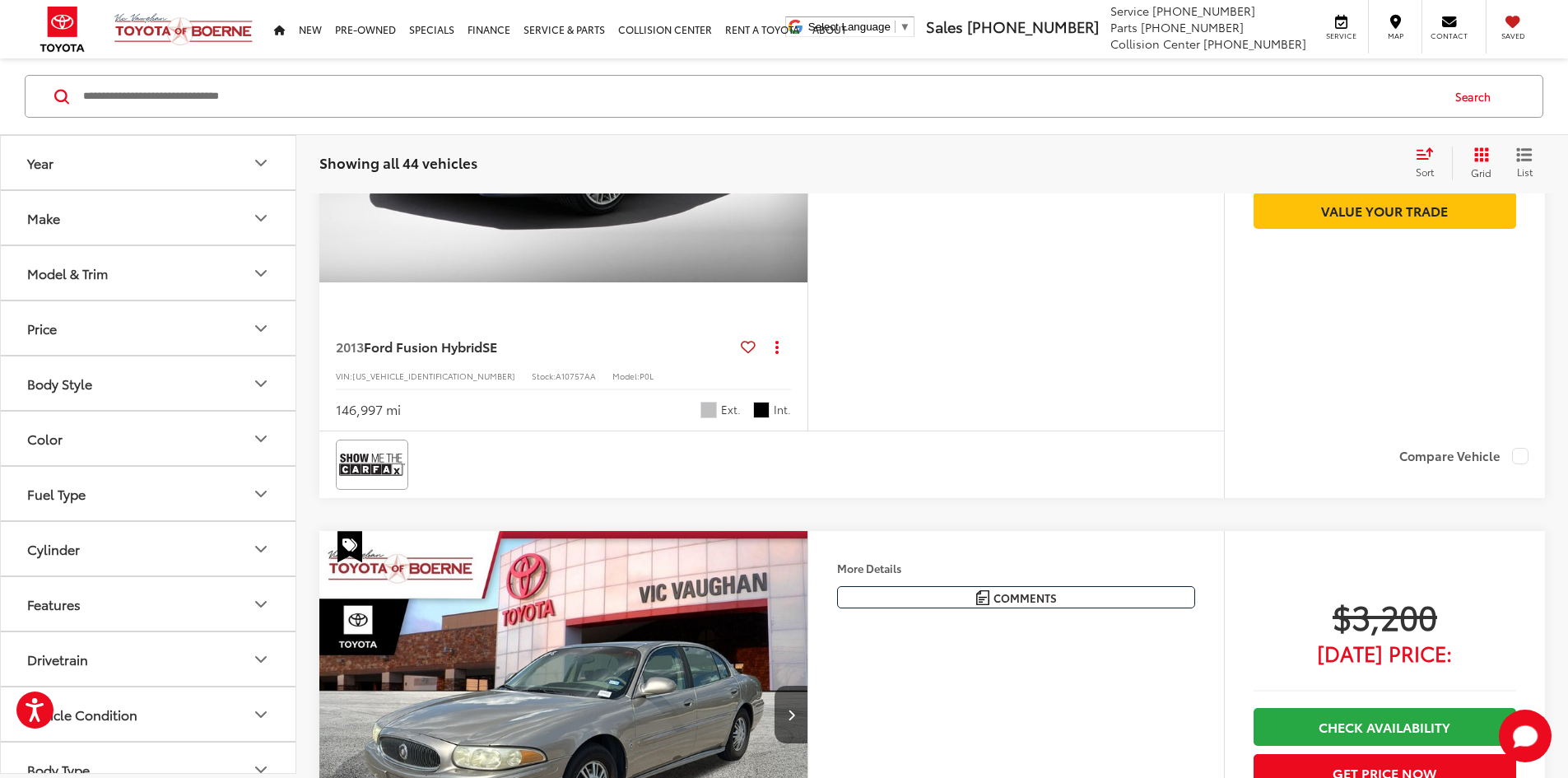
scroll to position [2387, 0]
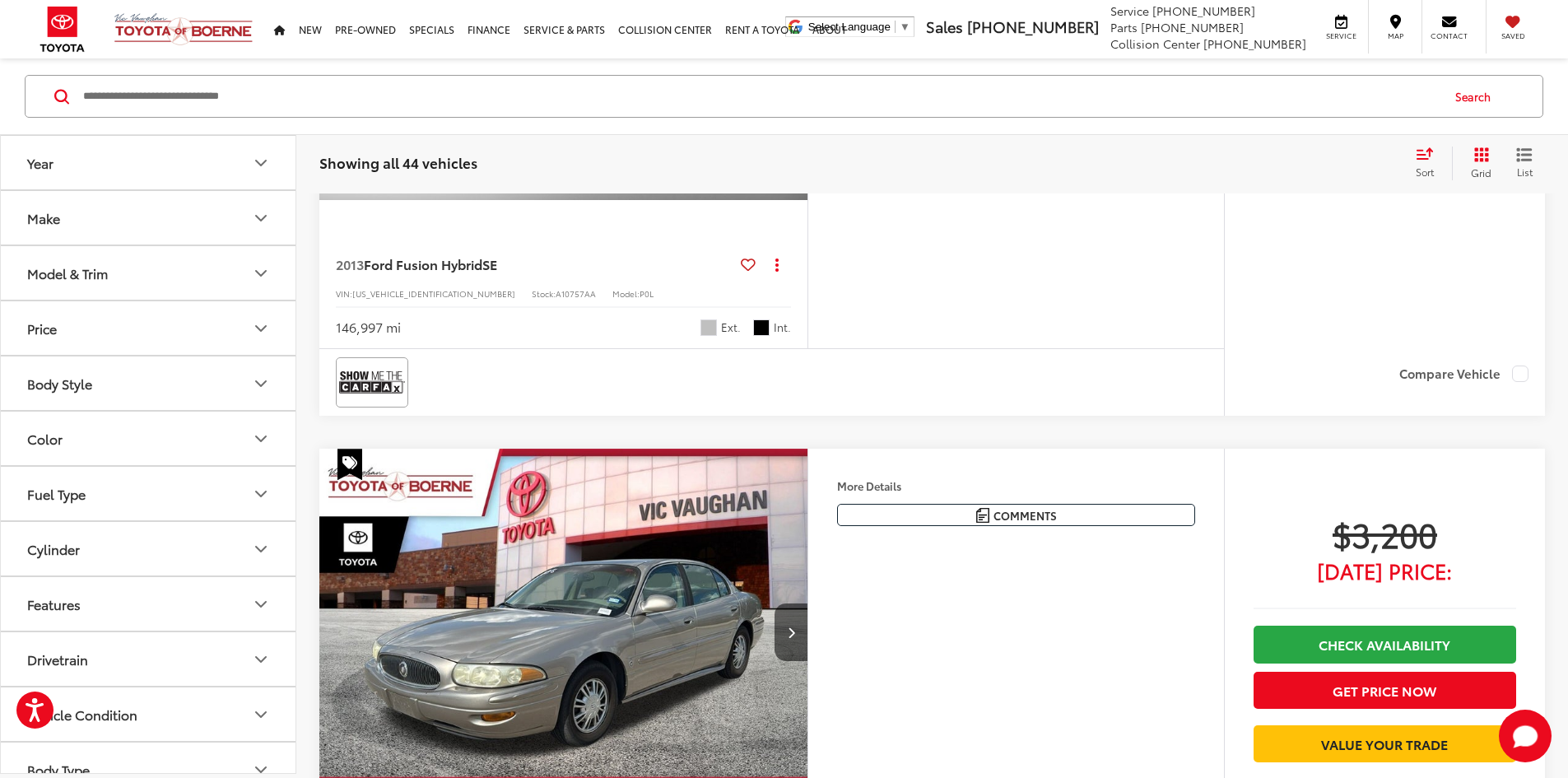
drag, startPoint x: 1311, startPoint y: 218, endPoint x: 1467, endPoint y: 252, distance: 159.7
click at [976, 348] on div "More Details Comments Dealer Comments 2013 Ford Fusion Hybrid SE Ingot Silver 2…" at bounding box center [1016, 91] width 417 height 516
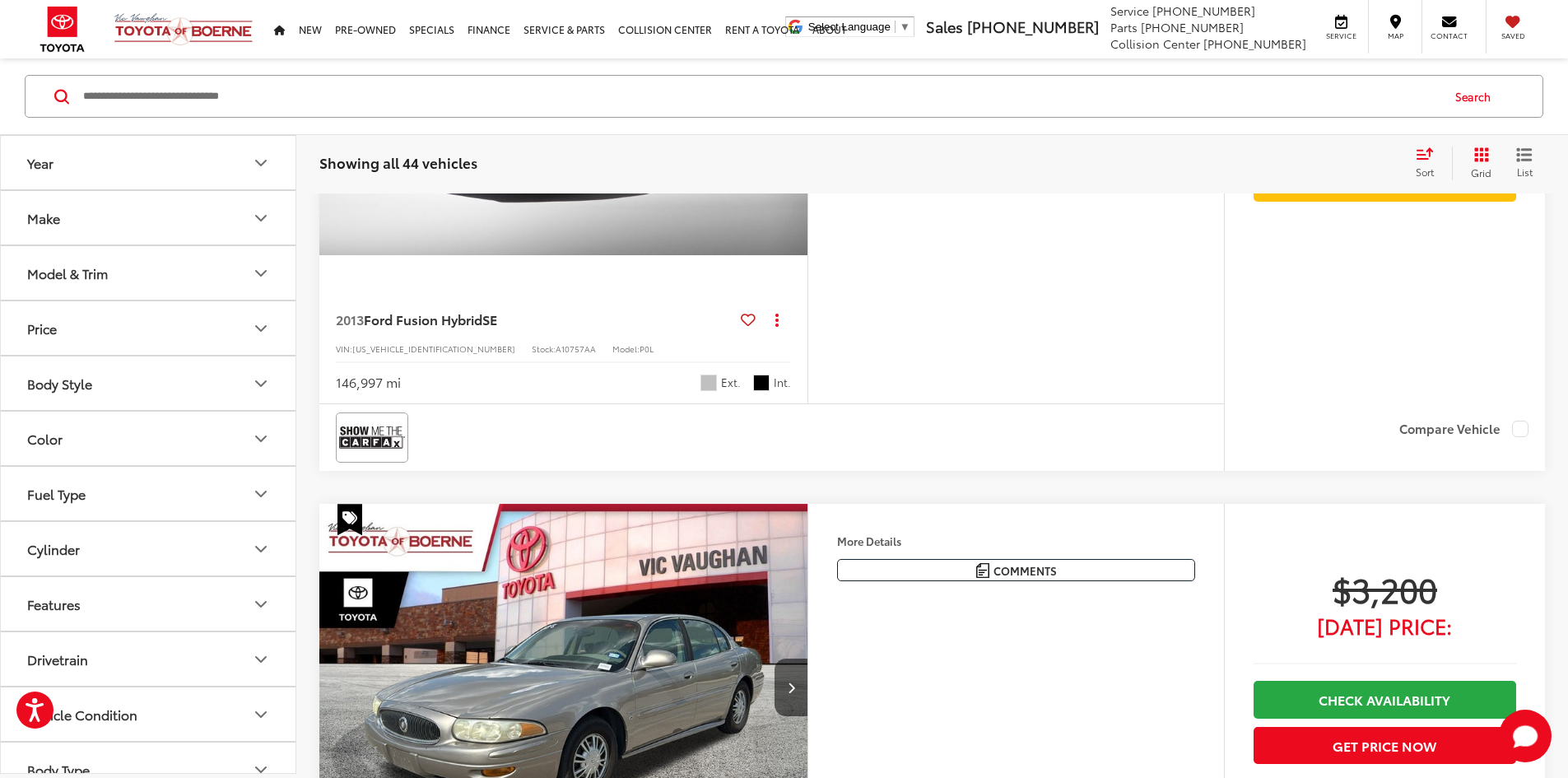
scroll to position [2305, 0]
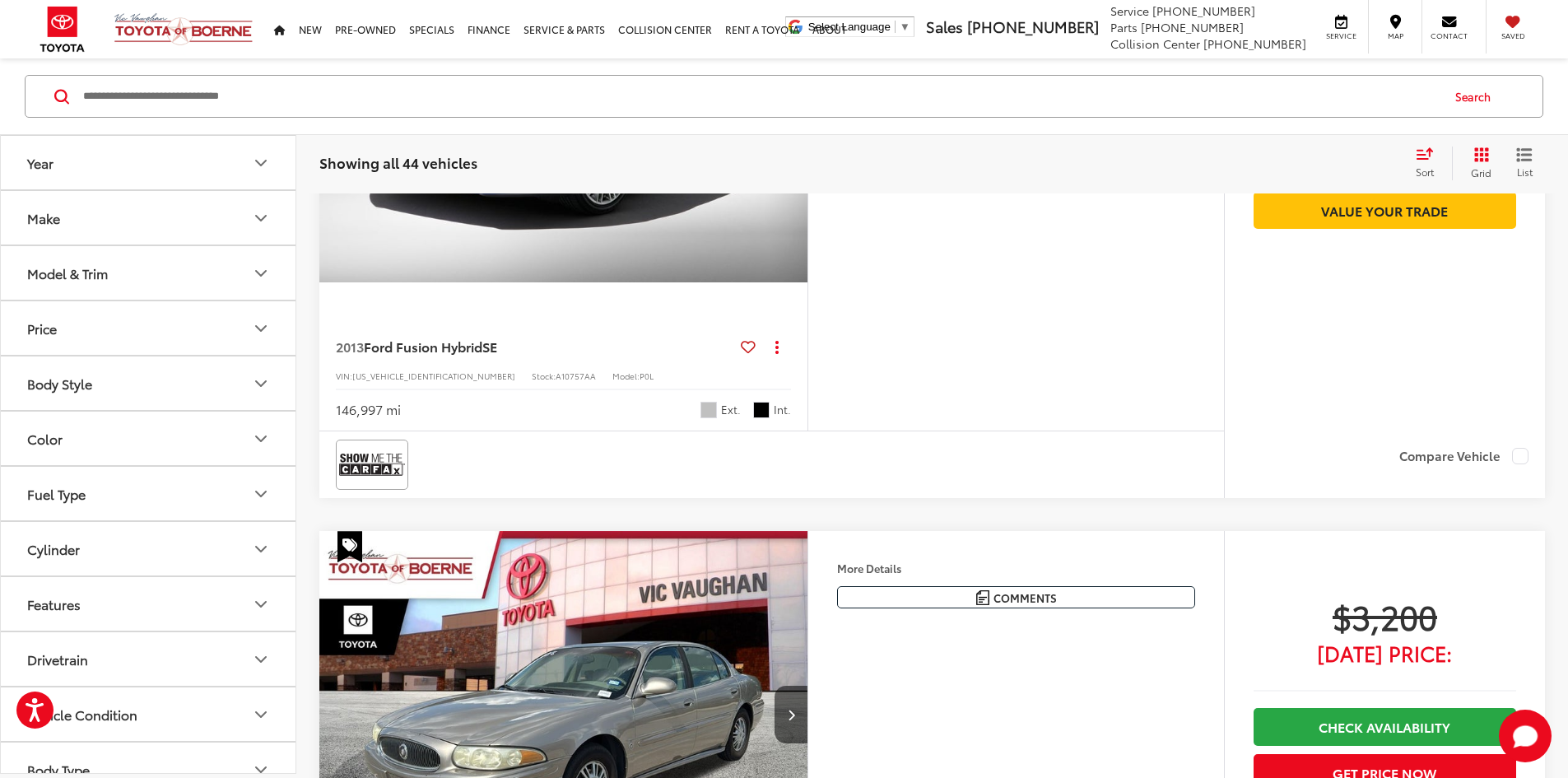
drag, startPoint x: 968, startPoint y: 259, endPoint x: 1138, endPoint y: 402, distance: 222.1
drag, startPoint x: 1049, startPoint y: 451, endPoint x: 960, endPoint y: 252, distance: 218.0
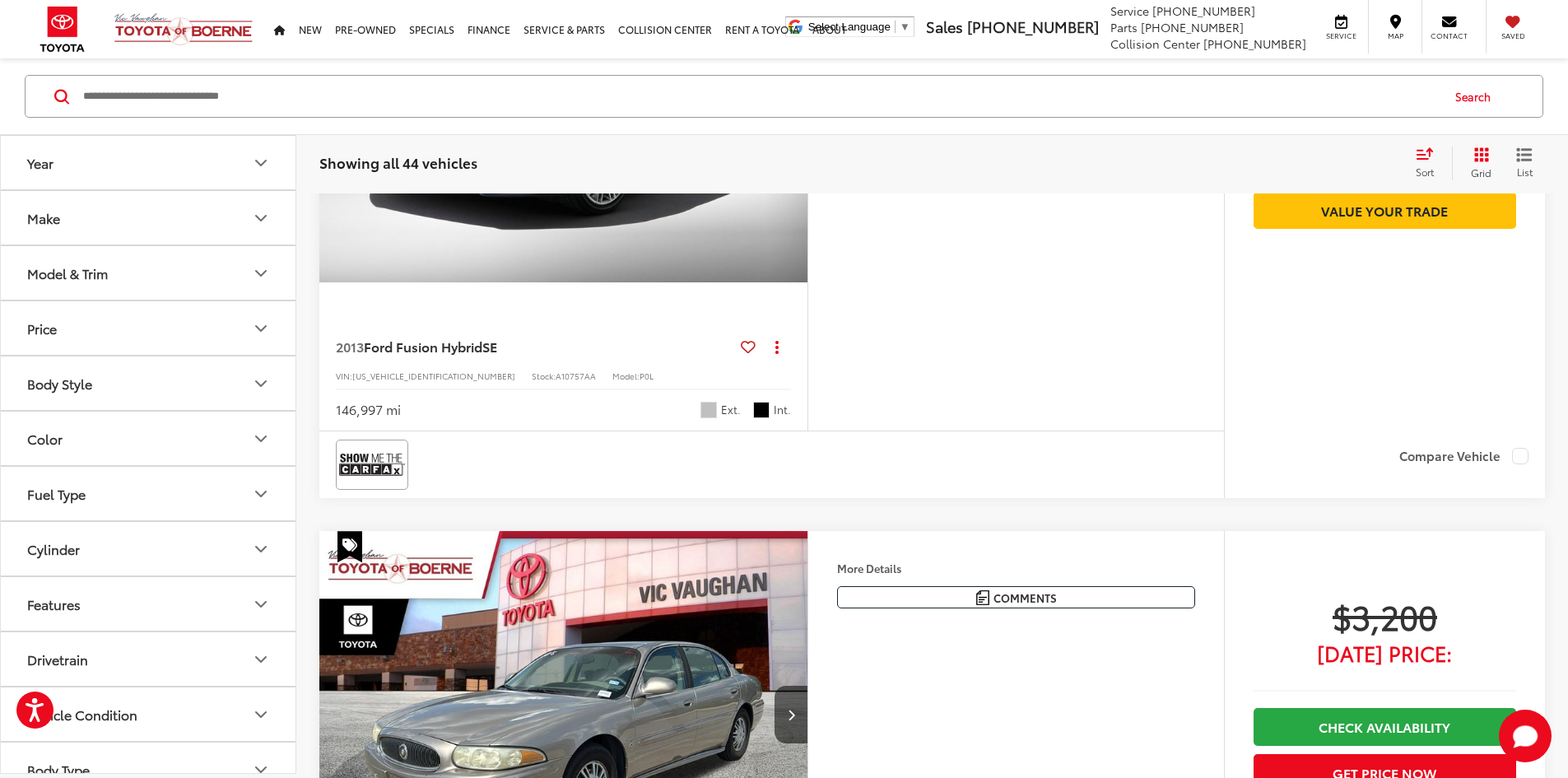
drag, startPoint x: 960, startPoint y: 251, endPoint x: 1161, endPoint y: 471, distance: 298.0
drag, startPoint x: 1094, startPoint y: 467, endPoint x: 969, endPoint y: 250, distance: 250.4
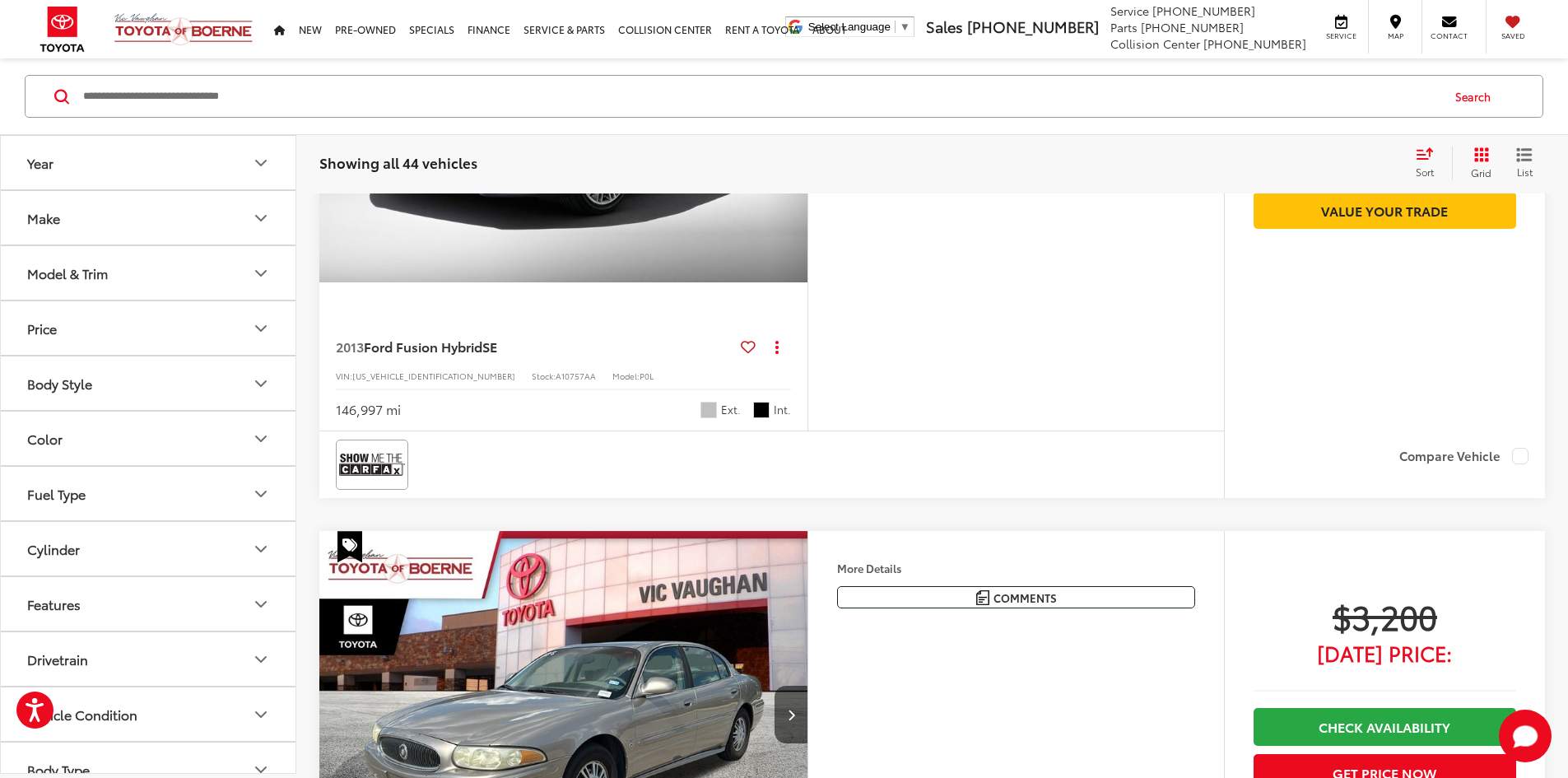
drag, startPoint x: 969, startPoint y: 250, endPoint x: 1068, endPoint y: 455, distance: 227.7
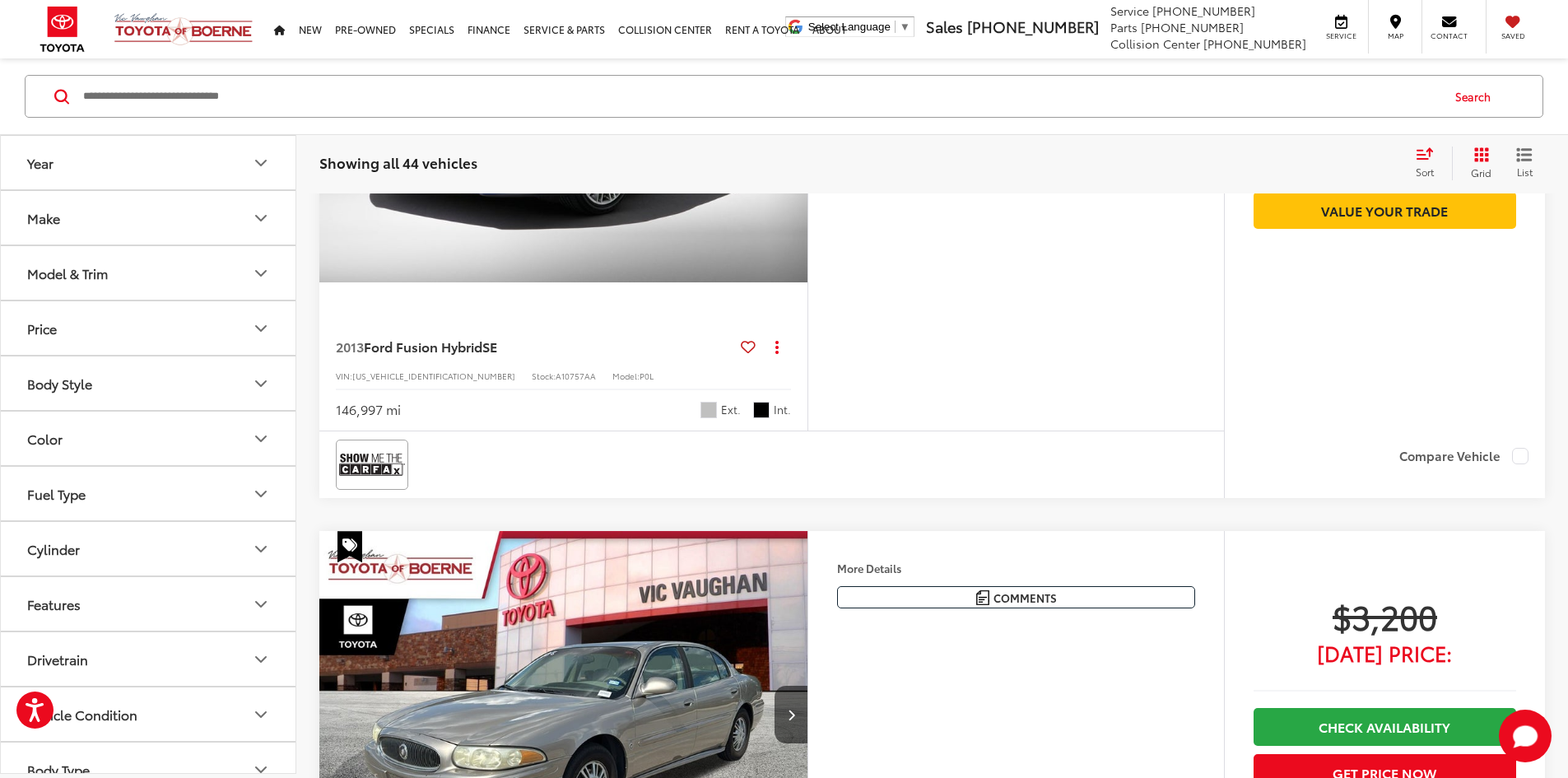
drag, startPoint x: 1069, startPoint y: 458, endPoint x: 962, endPoint y: 249, distance: 234.8
drag, startPoint x: 962, startPoint y: 249, endPoint x: 1049, endPoint y: 456, distance: 224.5
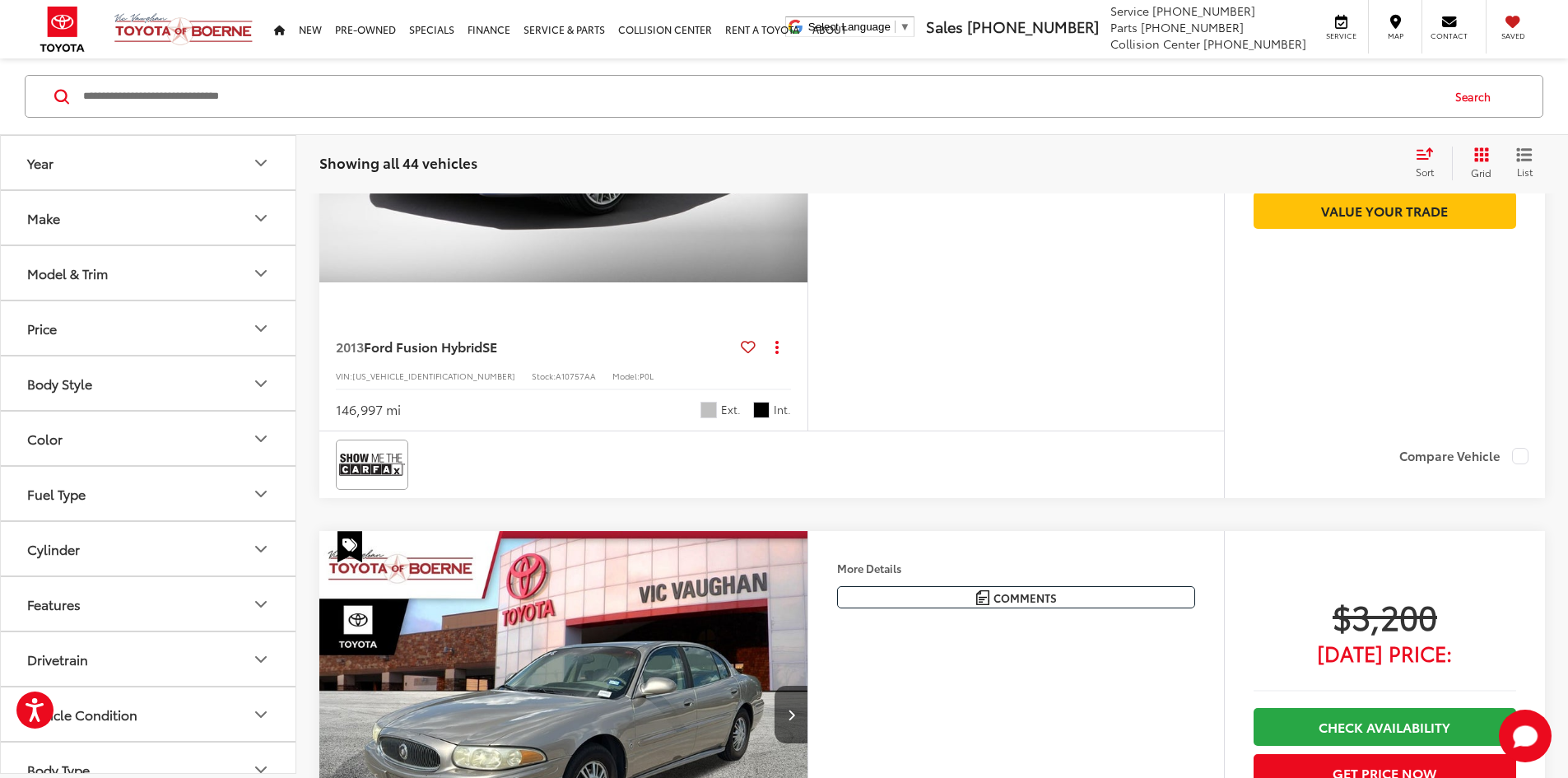
click at [1051, 431] on div "More Details Comments Dealer Comments 2013 Ford Fusion Hybrid SE Ingot Silver 2…" at bounding box center [1016, 173] width 417 height 516
drag, startPoint x: 1069, startPoint y: 464, endPoint x: 973, endPoint y: 257, distance: 228.2
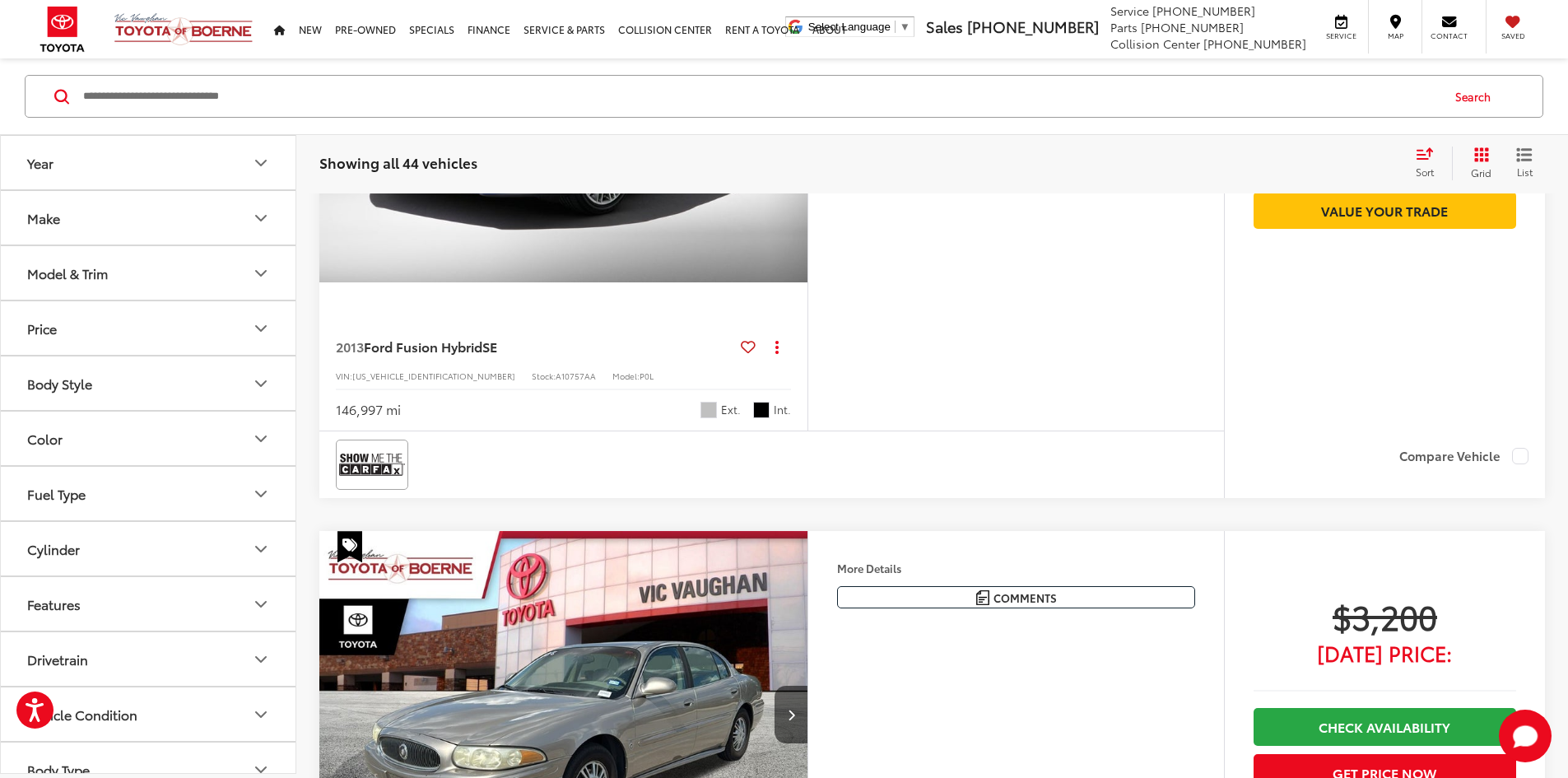
drag, startPoint x: 965, startPoint y: 257, endPoint x: 1127, endPoint y: 440, distance: 244.4
drag, startPoint x: 1053, startPoint y: 421, endPoint x: 929, endPoint y: 313, distance: 164.4
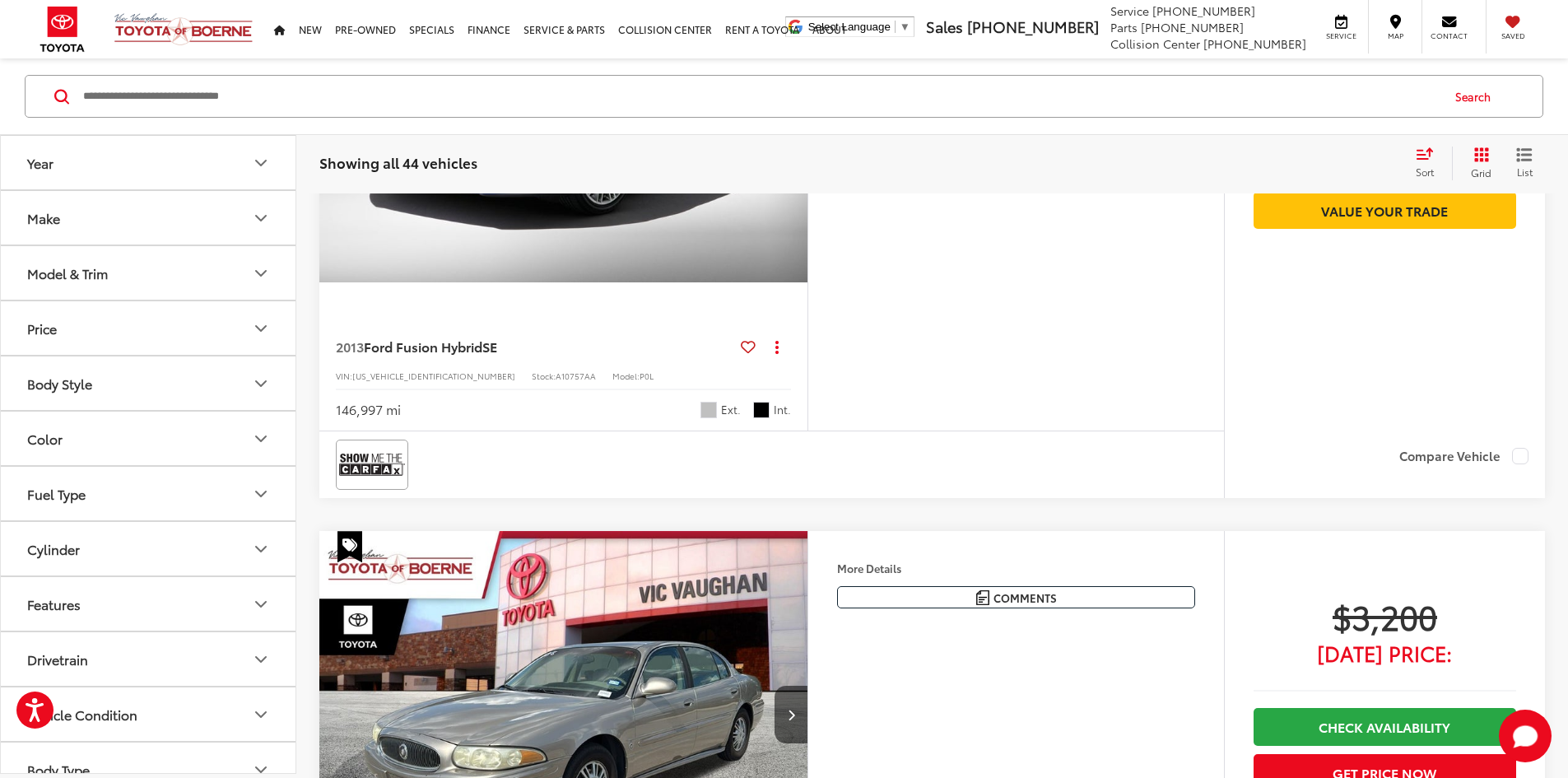
click at [919, 313] on div "2013 Ford Fusion Hybrid SE Copy Link Share Print View Details VIN: 3FA6P0LU6DR1…" at bounding box center [932, 206] width 1226 height 582
drag, startPoint x: 967, startPoint y: 252, endPoint x: 1049, endPoint y: 440, distance: 205.1
click at [1063, 431] on div "More Details Comments Dealer Comments 2013 Ford Fusion Hybrid SE Ingot Silver 2…" at bounding box center [1016, 173] width 417 height 516
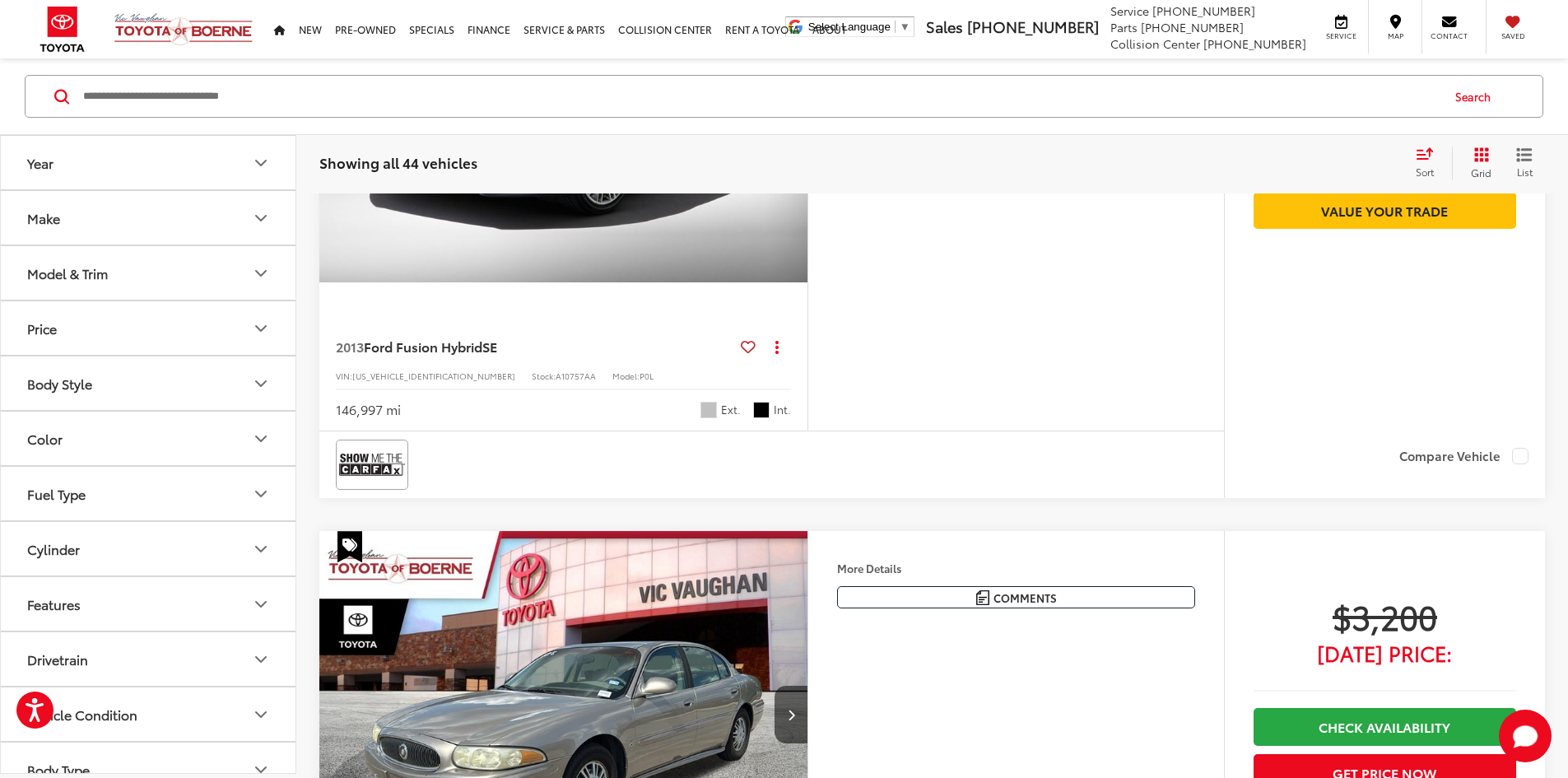
drag, startPoint x: 1040, startPoint y: 425, endPoint x: 953, endPoint y: 278, distance: 170.8
drag, startPoint x: 973, startPoint y: 255, endPoint x: 1082, endPoint y: 433, distance: 208.7
click at [1086, 431] on div "More Details Comments Dealer Comments 2013 Ford Fusion Hybrid SE Ingot Silver 2…" at bounding box center [1016, 173] width 417 height 516
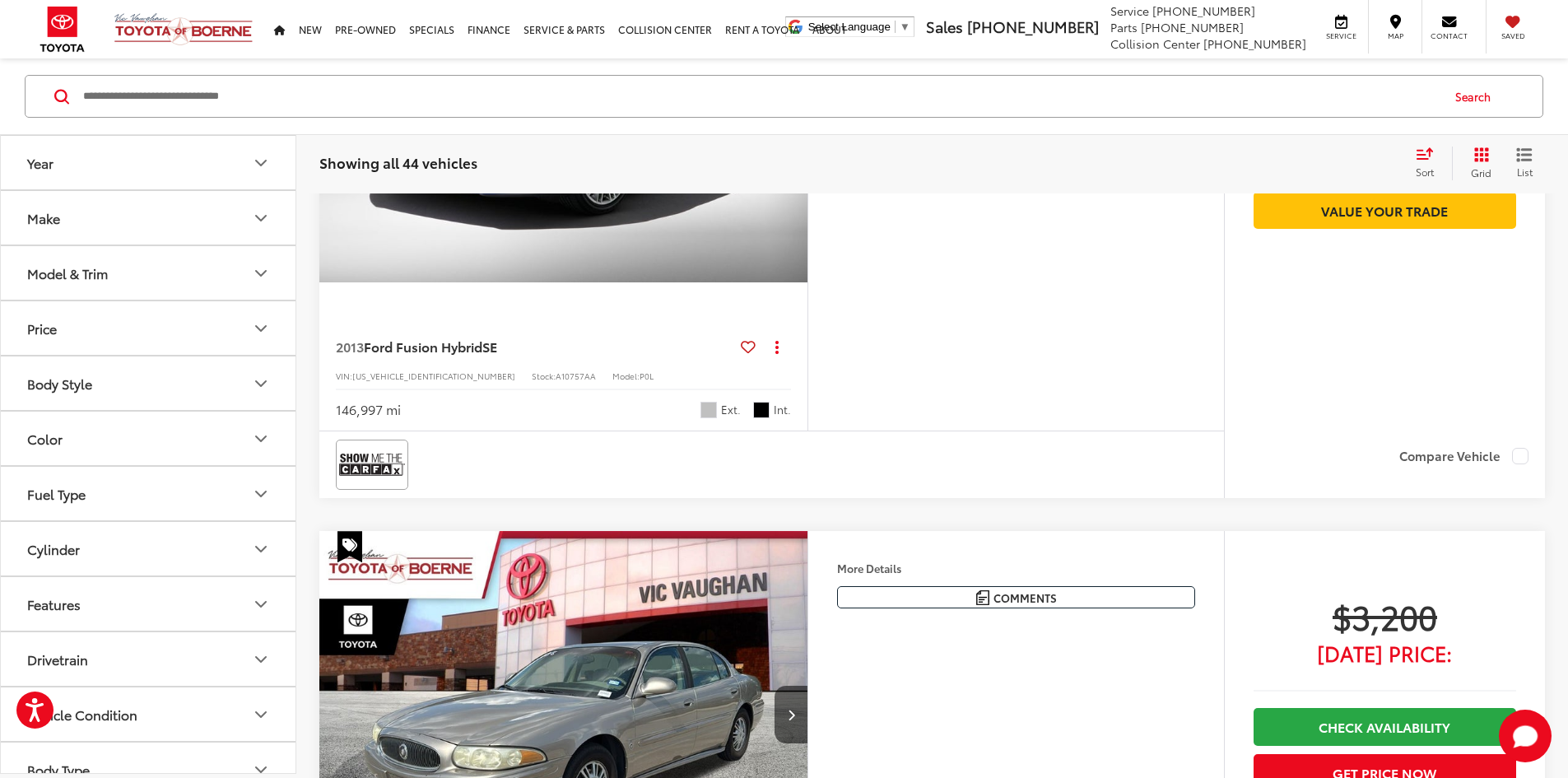
drag, startPoint x: 970, startPoint y: 255, endPoint x: 1050, endPoint y: 433, distance: 195.2
click at [1040, 431] on div "More Details Comments Dealer Comments 2013 Ford Fusion Hybrid SE Ingot Silver 2…" at bounding box center [1016, 173] width 417 height 516
drag, startPoint x: 974, startPoint y: 252, endPoint x: 1013, endPoint y: 348, distance: 103.6
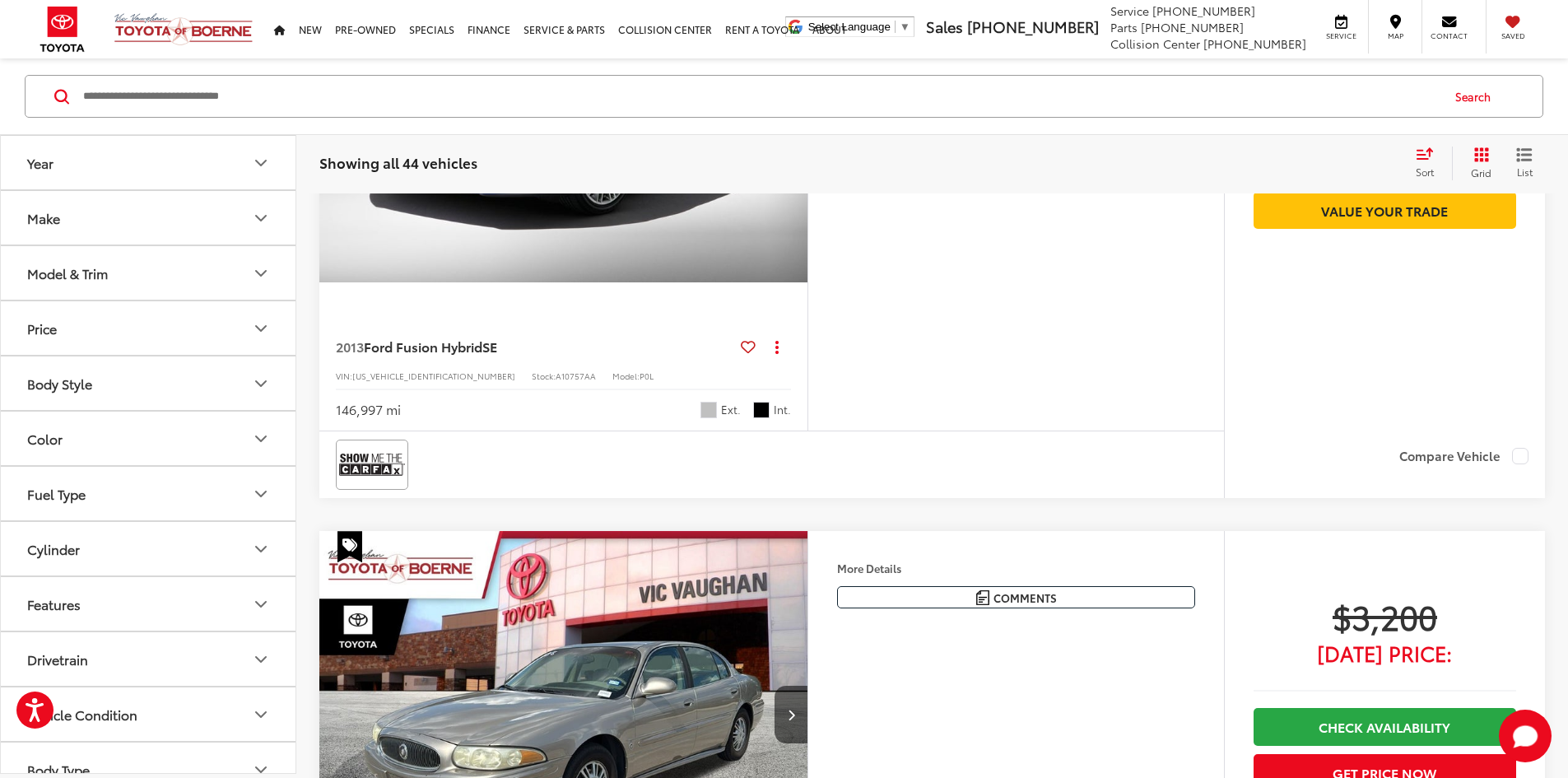
click at [0, 0] on div "2013 Ford Fusion Hybrid SE Ingot Silver 2.0L I4 Atkinson-Cycle Hybrid. 44/41 Ci…" at bounding box center [0, 0] width 0 height 0
click at [807, 128] on button "Next image" at bounding box center [791, 99] width 33 height 58
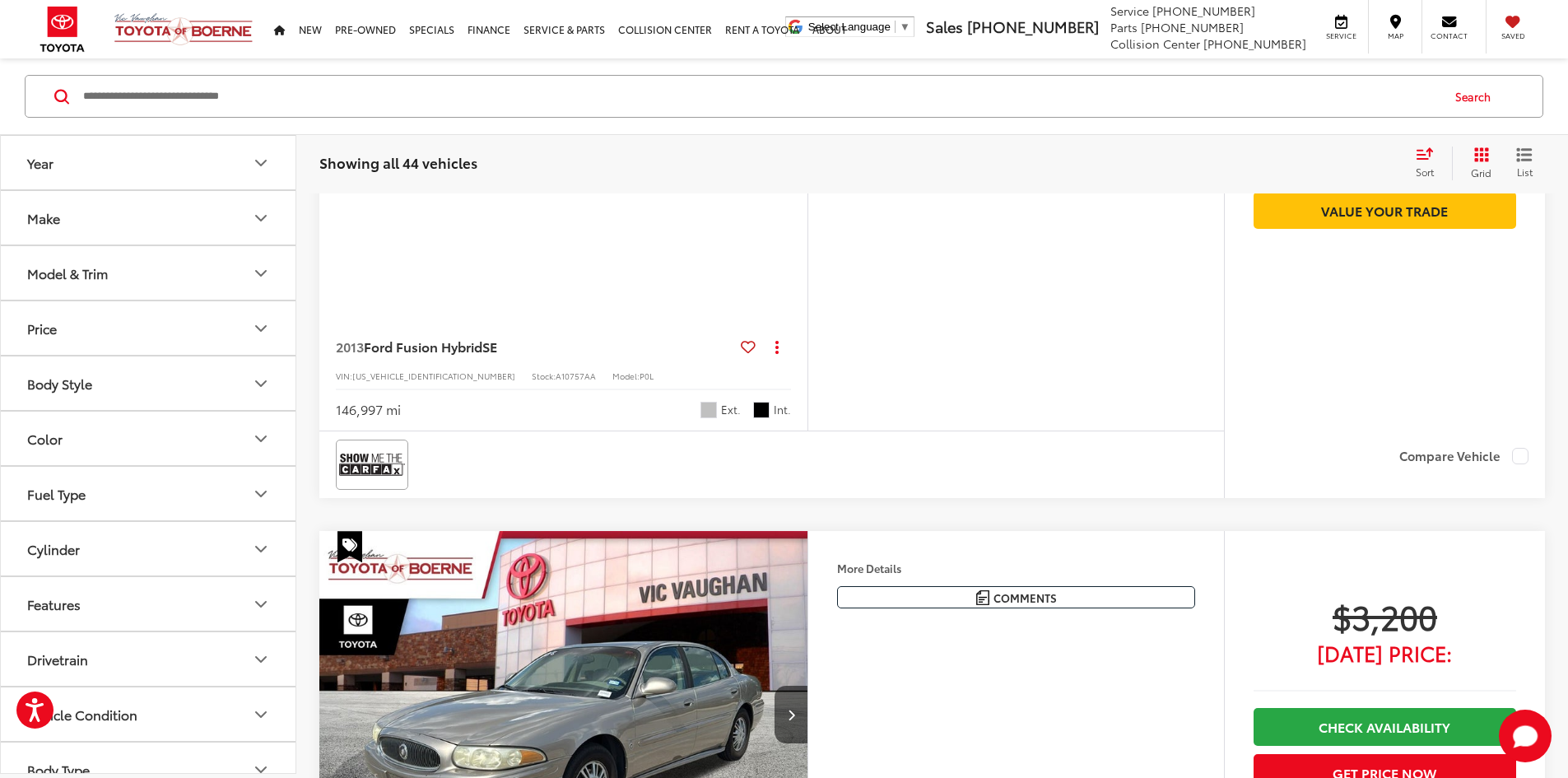
scroll to position [0, 624]
click at [323, 128] on button "Previous image" at bounding box center [336, 99] width 33 height 58
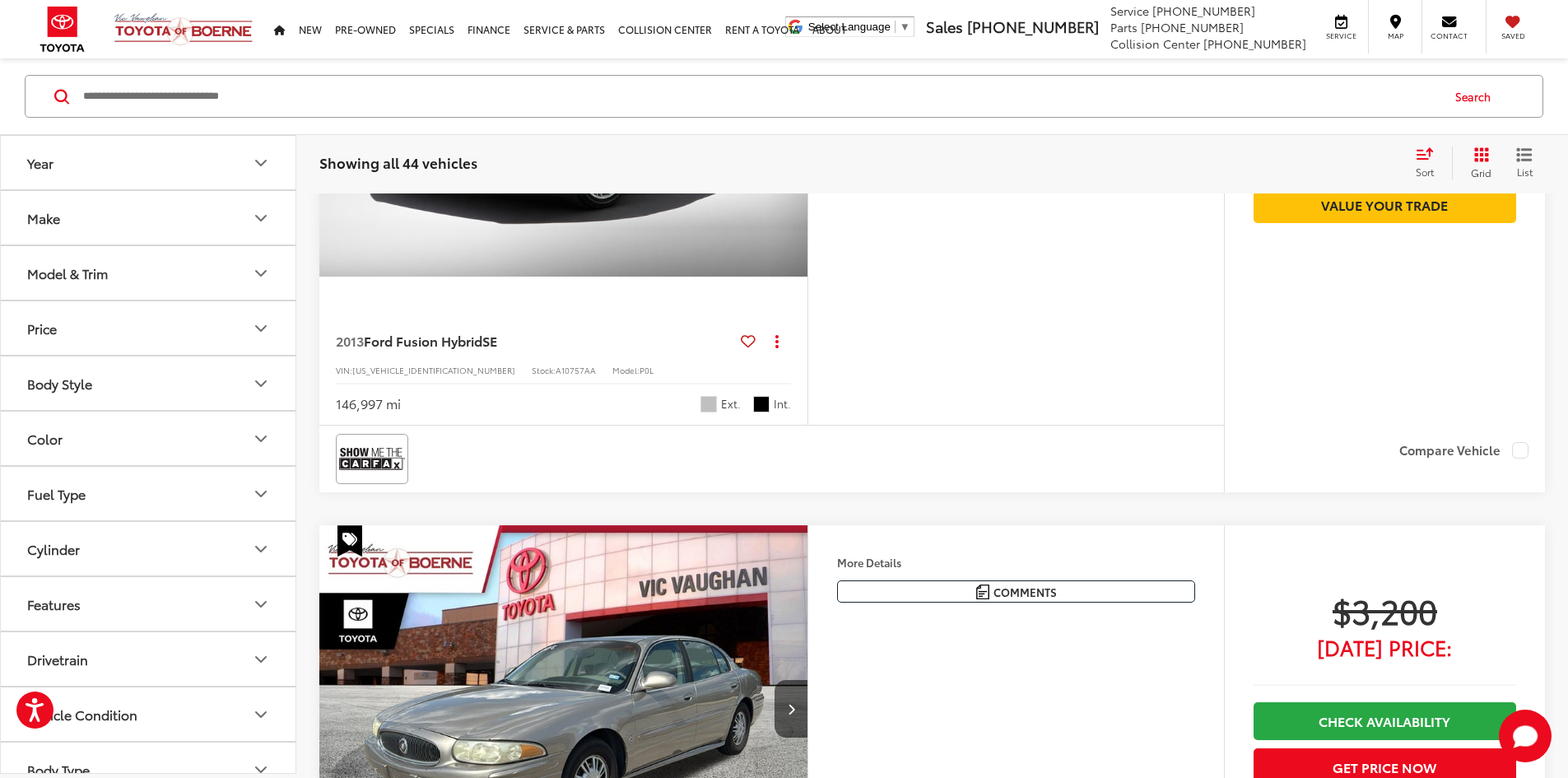
scroll to position [2305, 0]
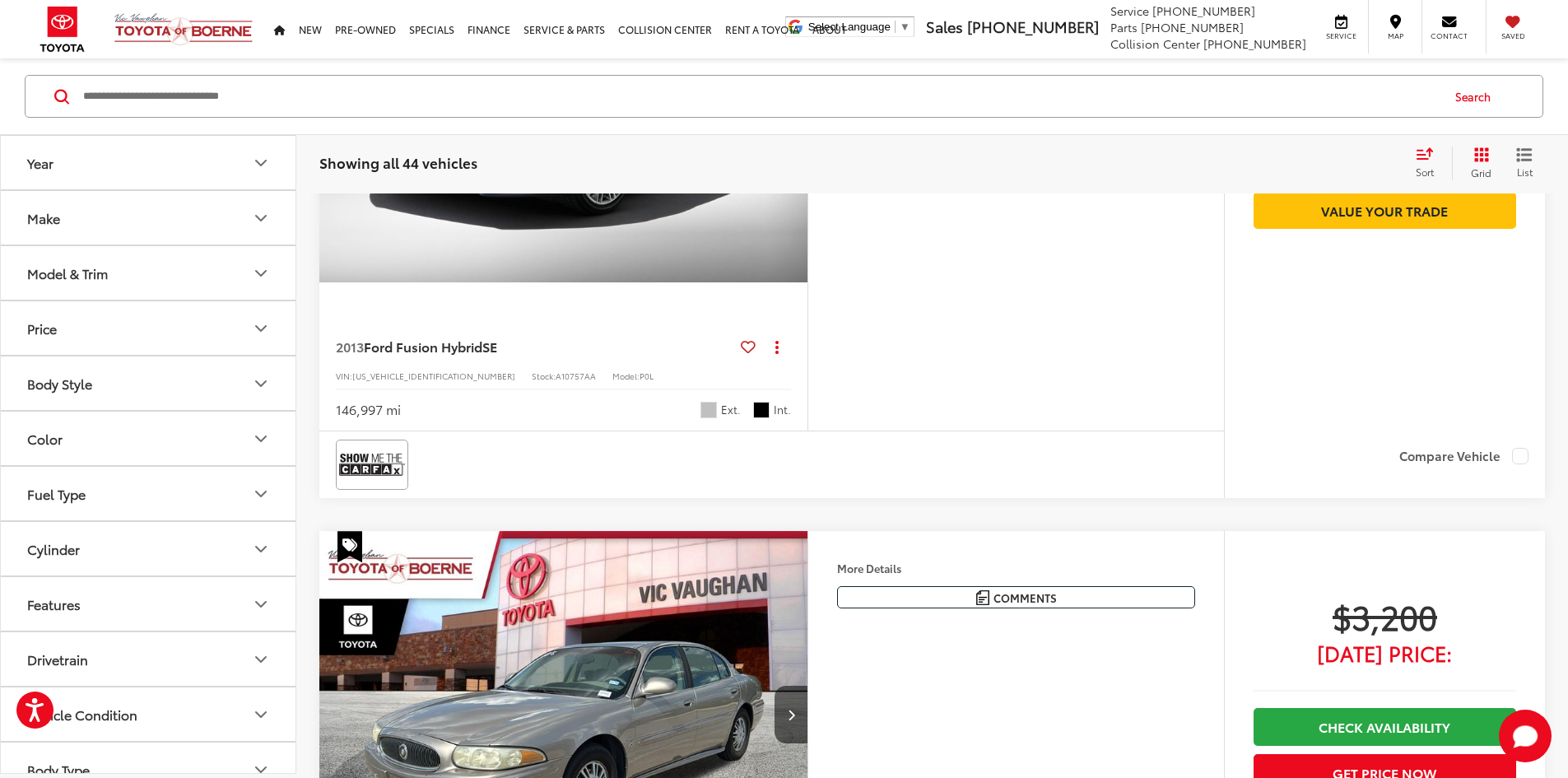
click at [673, 283] on img "2013 Ford Fusion Hybrid SE 0" at bounding box center [563, 99] width 491 height 368
